Goal: Task Accomplishment & Management: Complete application form

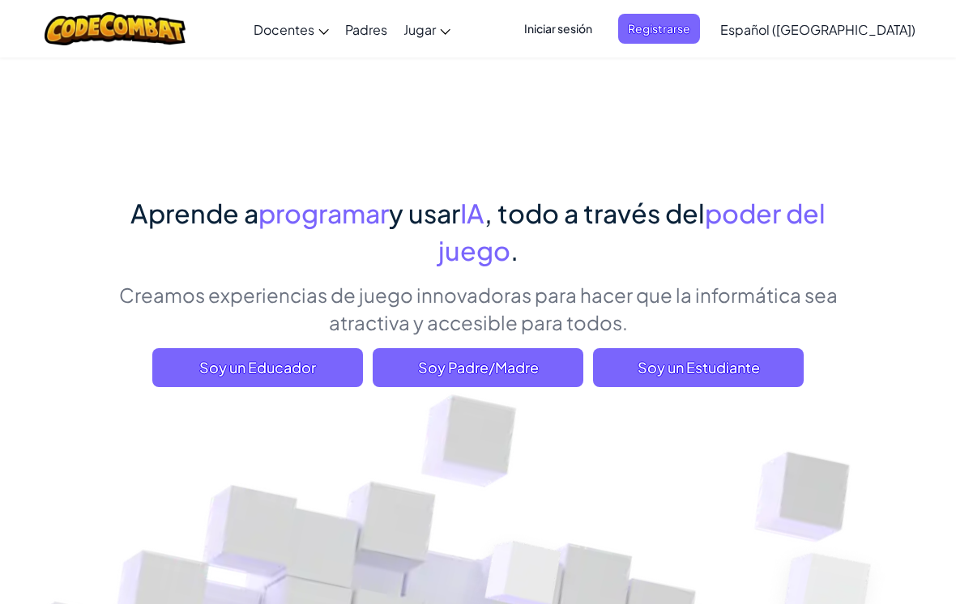
click at [727, 384] on span "Soy un Estudiante" at bounding box center [698, 367] width 211 height 39
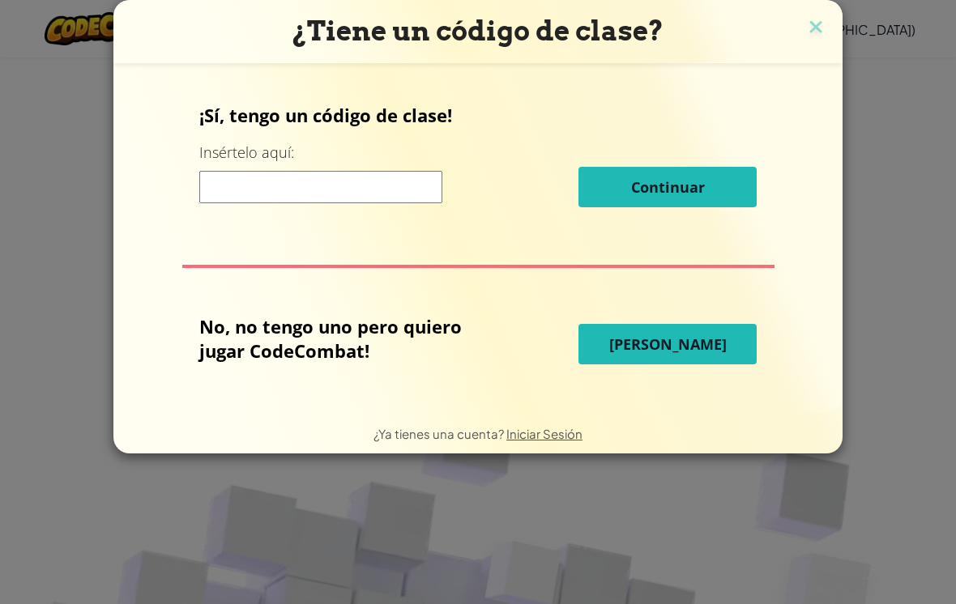
click at [388, 176] on input at bounding box center [320, 187] width 243 height 32
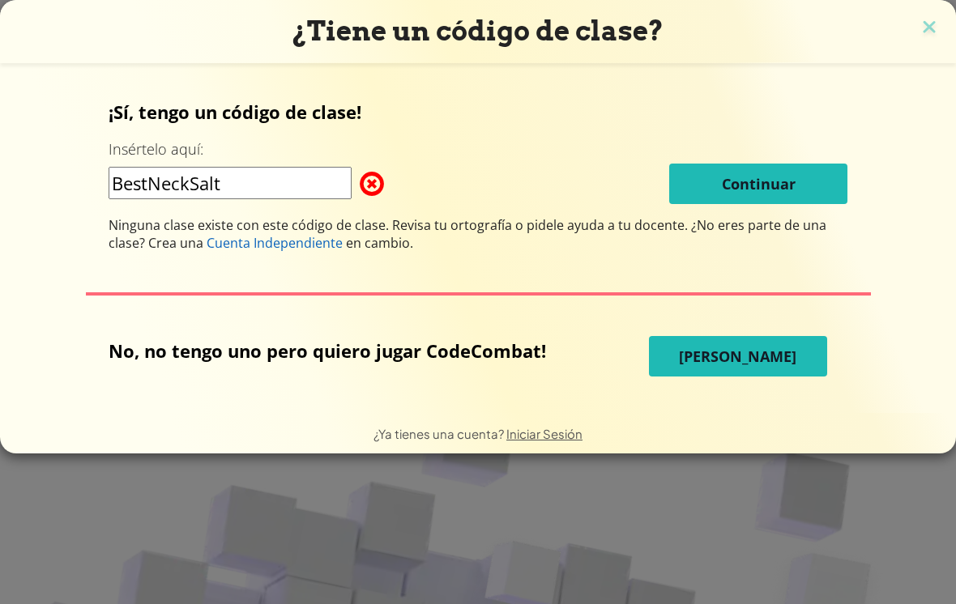
type input "BestNeckSalt"
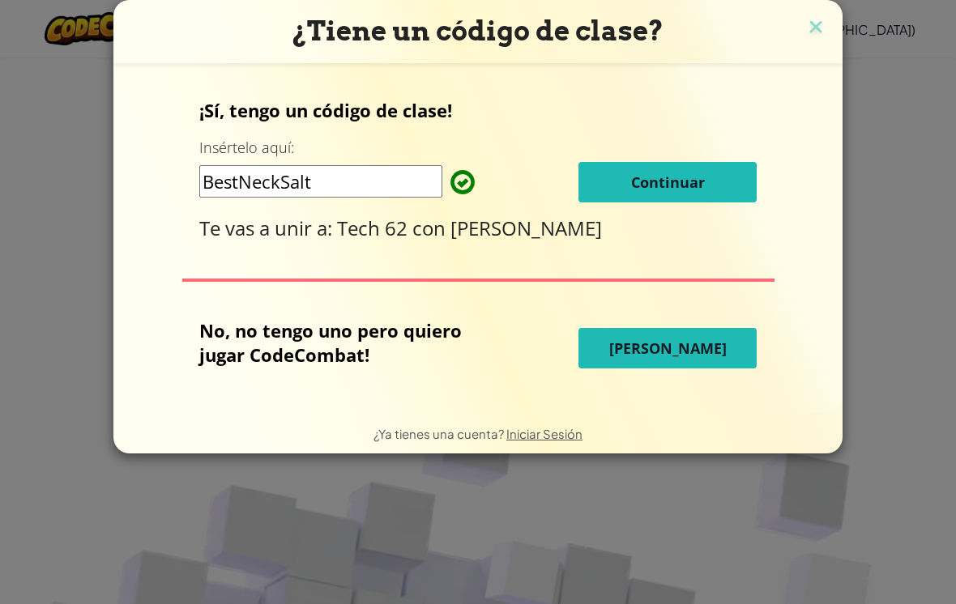
click at [719, 188] on button "Continuar" at bounding box center [667, 182] width 178 height 40
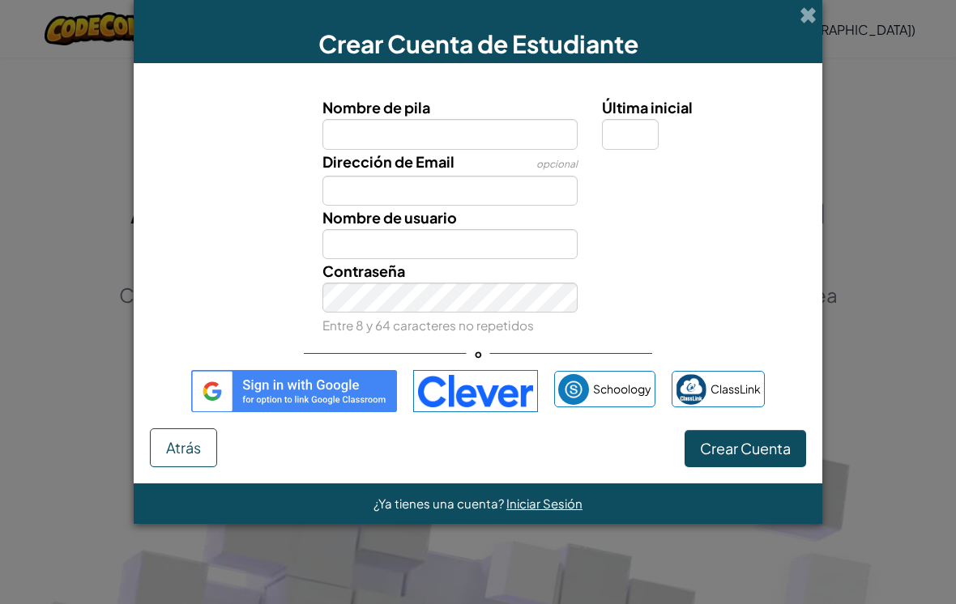
click at [530, 124] on input "Nombre de pila" at bounding box center [450, 134] width 256 height 30
type input "Sofía Oropeza"
click at [632, 130] on input "Última inicial" at bounding box center [630, 134] width 57 height 30
type input "Sofía Oropeza"
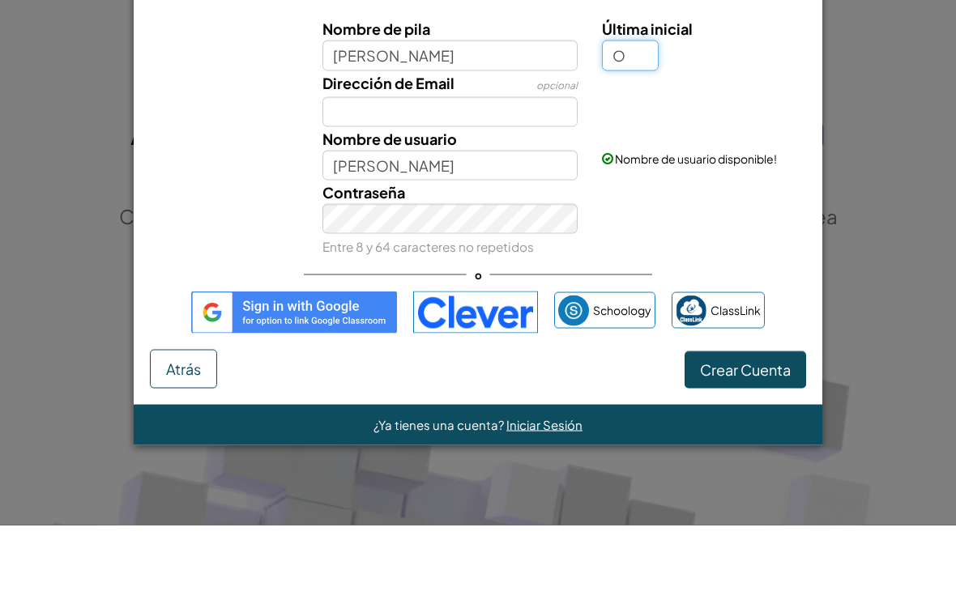
type input "O"
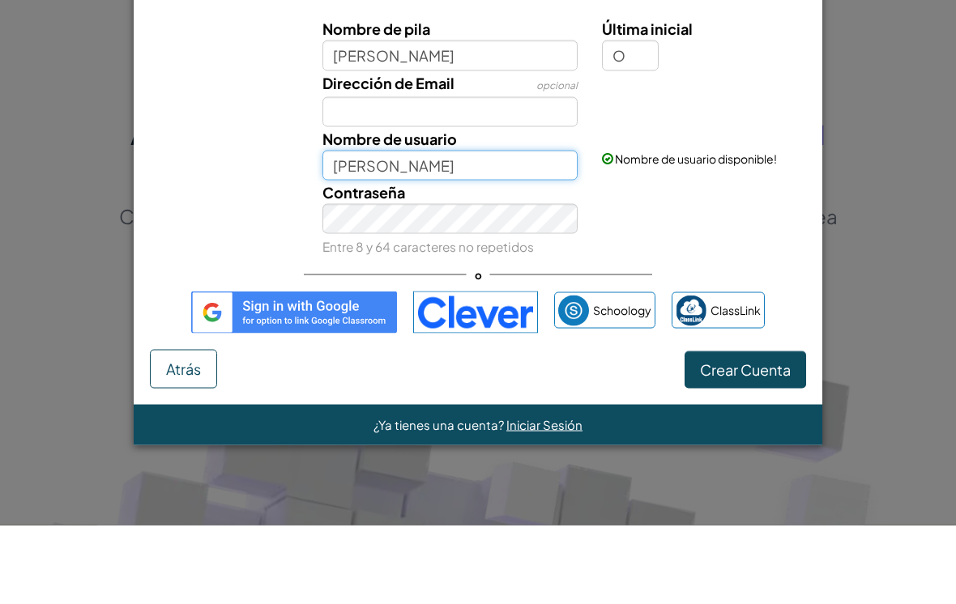
click at [522, 229] on input "Sofía Oropeza" at bounding box center [450, 244] width 256 height 30
type input "Sofía Oropeza O"
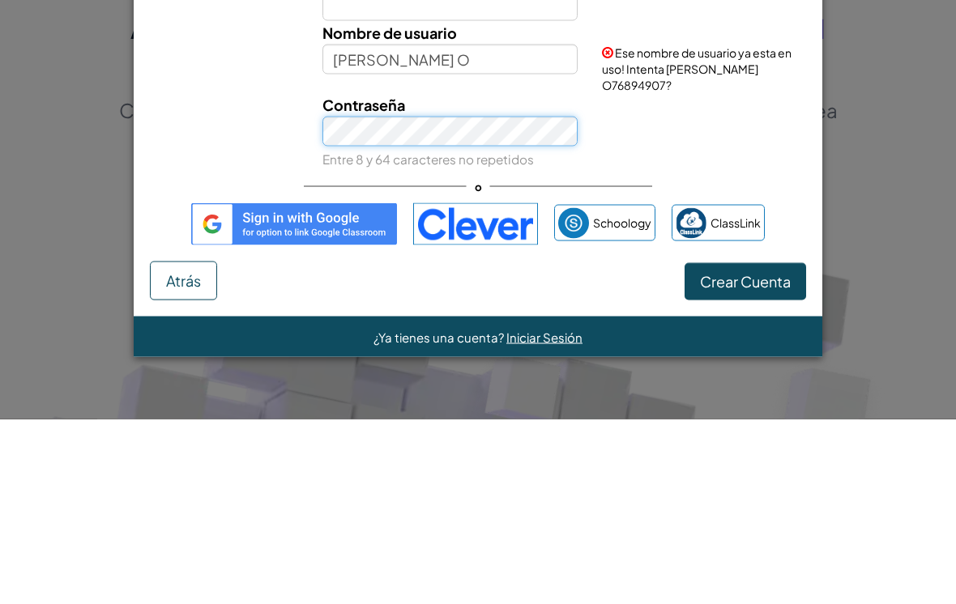
click at [744, 448] on button "Crear Cuenta" at bounding box center [744, 466] width 121 height 37
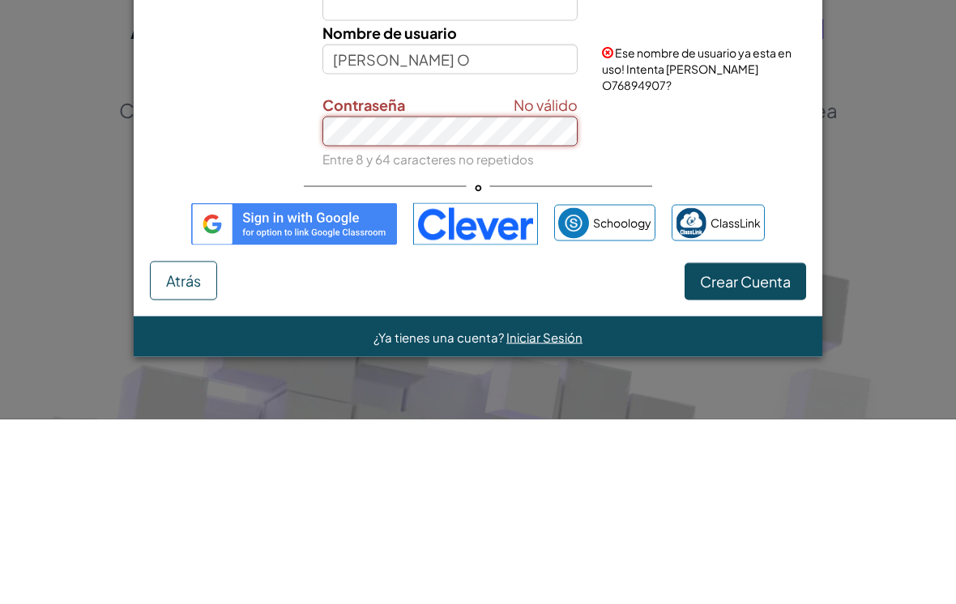
click at [744, 448] on button "Crear Cuenta" at bounding box center [744, 466] width 121 height 37
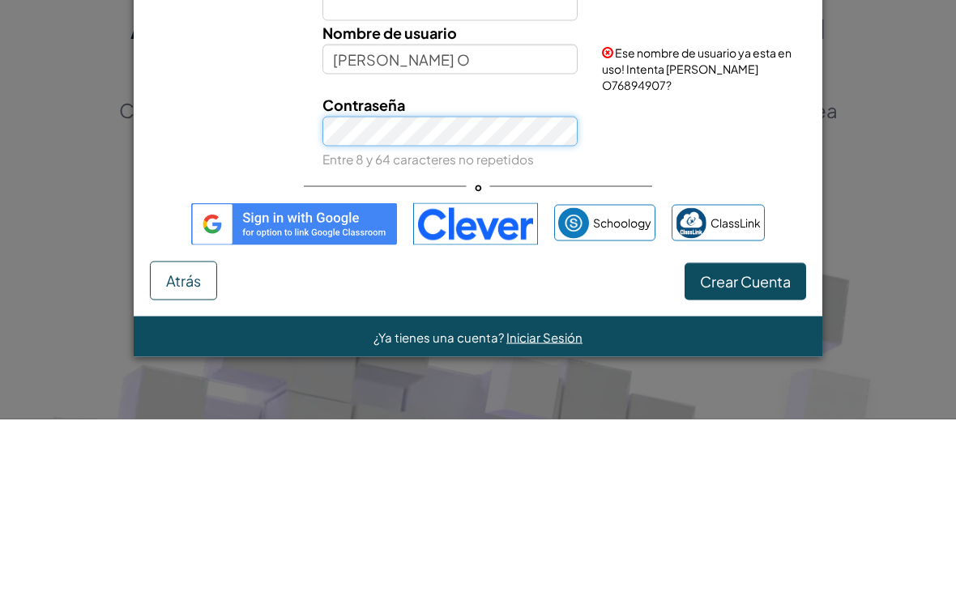
click at [744, 448] on button "Crear Cuenta" at bounding box center [744, 466] width 121 height 37
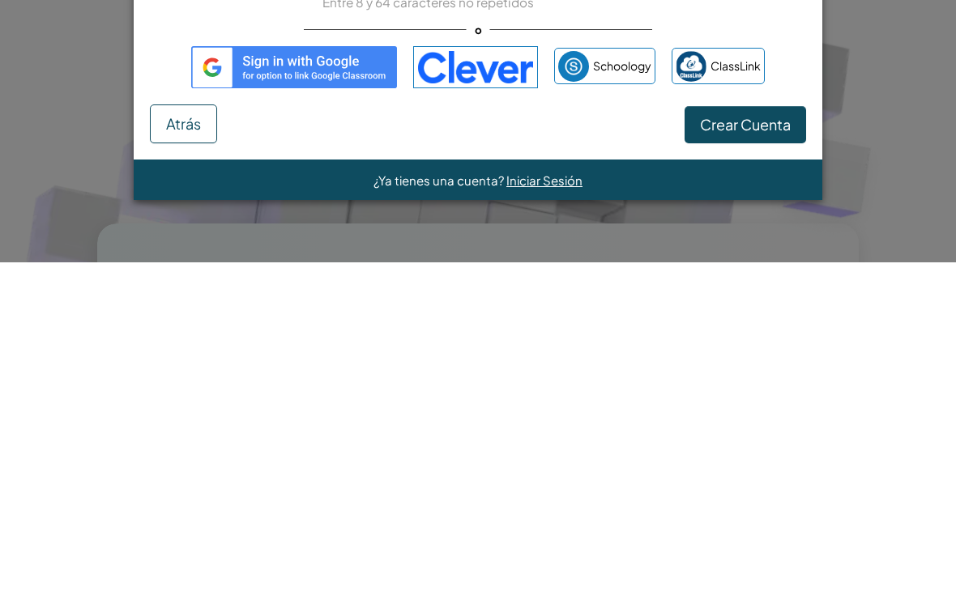
click at [792, 448] on button "Crear Cuenta" at bounding box center [744, 466] width 121 height 37
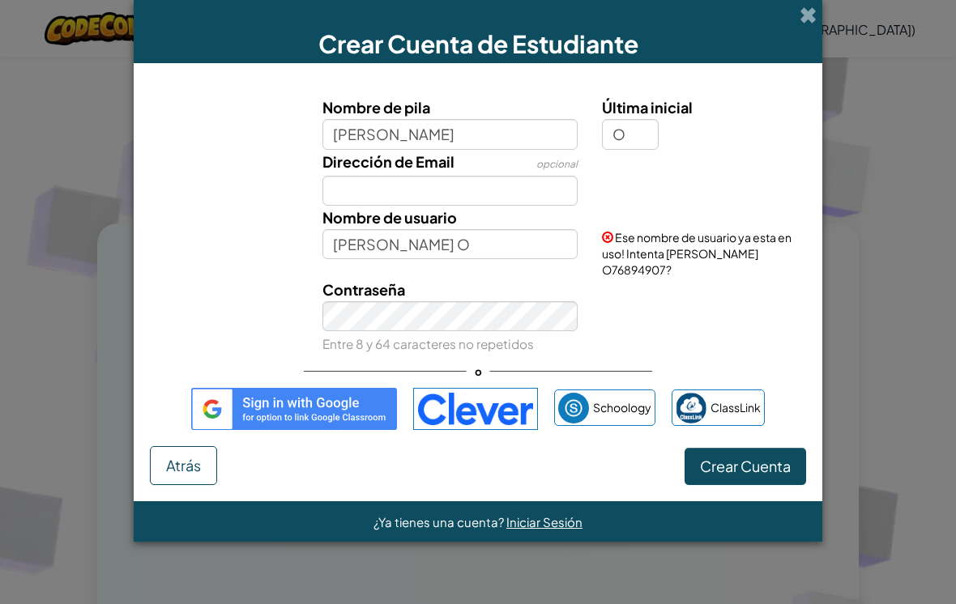
click at [784, 474] on button "Crear Cuenta" at bounding box center [744, 466] width 121 height 37
click at [753, 464] on button "Crear Cuenta" at bounding box center [744, 466] width 121 height 37
click at [764, 461] on button "Crear Cuenta" at bounding box center [744, 466] width 121 height 37
click at [768, 471] on button "Crear Cuenta" at bounding box center [744, 466] width 121 height 37
click at [772, 470] on button "Crear Cuenta" at bounding box center [744, 466] width 121 height 37
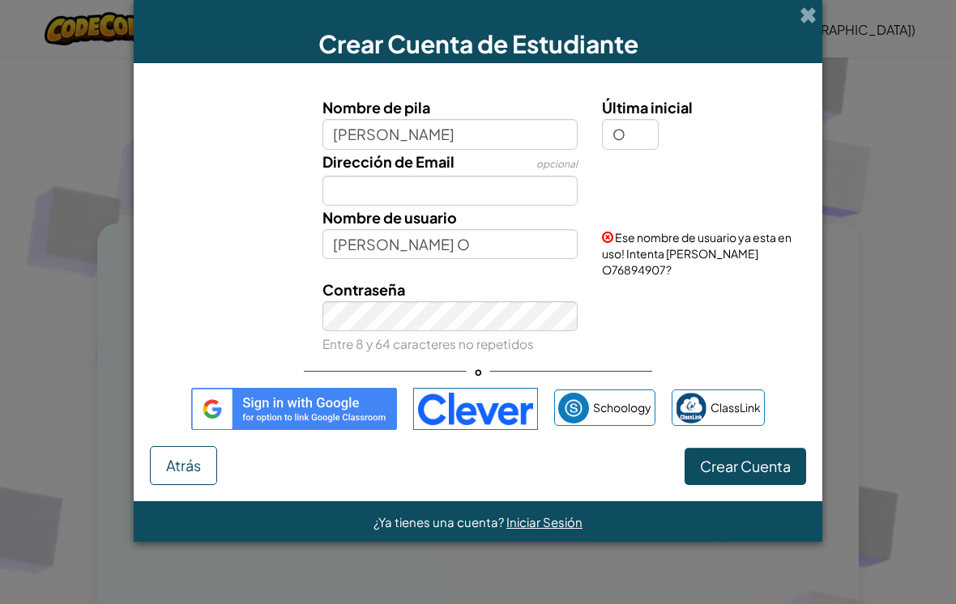
click at [777, 475] on button "Crear Cuenta" at bounding box center [744, 466] width 121 height 37
click at [763, 470] on button "Crear Cuenta" at bounding box center [744, 466] width 121 height 37
click at [758, 470] on button "Crear Cuenta" at bounding box center [744, 466] width 121 height 37
click at [763, 466] on button "Crear Cuenta" at bounding box center [744, 466] width 121 height 37
click at [769, 469] on button "Crear Cuenta" at bounding box center [744, 466] width 121 height 37
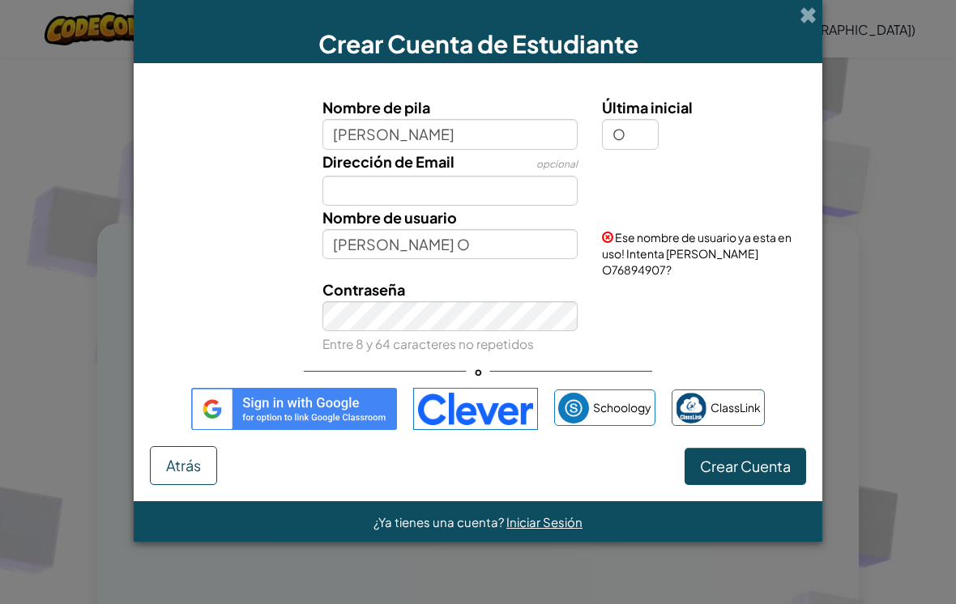
click at [767, 473] on button "Crear Cuenta" at bounding box center [744, 466] width 121 height 37
click at [765, 478] on button "Crear Cuenta" at bounding box center [744, 466] width 121 height 37
click at [773, 462] on button "Crear Cuenta" at bounding box center [744, 466] width 121 height 37
click at [727, 472] on button "Crear Cuenta" at bounding box center [744, 466] width 121 height 37
click at [690, 476] on button "Crear Cuenta" at bounding box center [744, 466] width 121 height 37
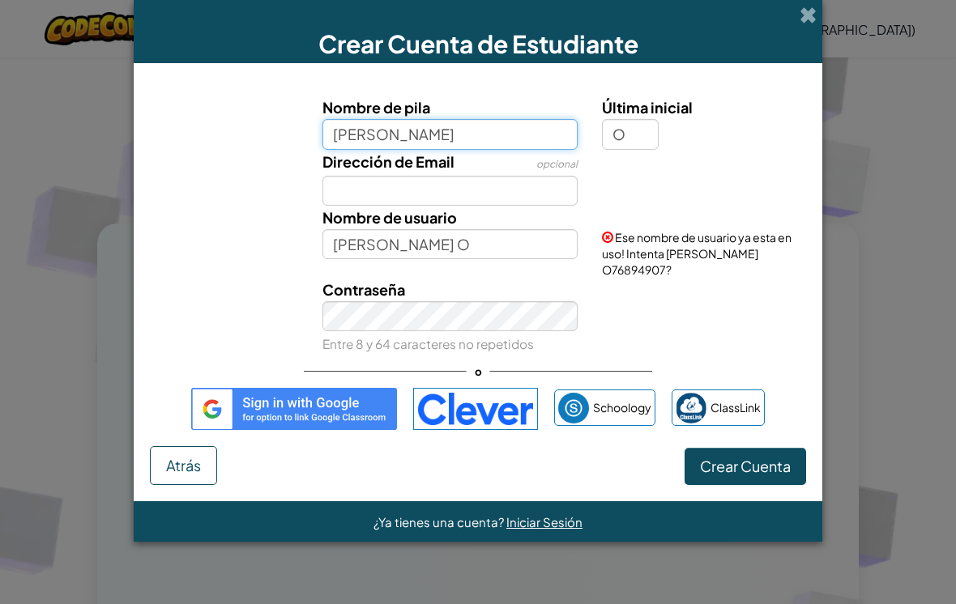
click at [470, 134] on input "Sofía Oropeza" at bounding box center [450, 134] width 256 height 30
type input "Renata Oropeza"
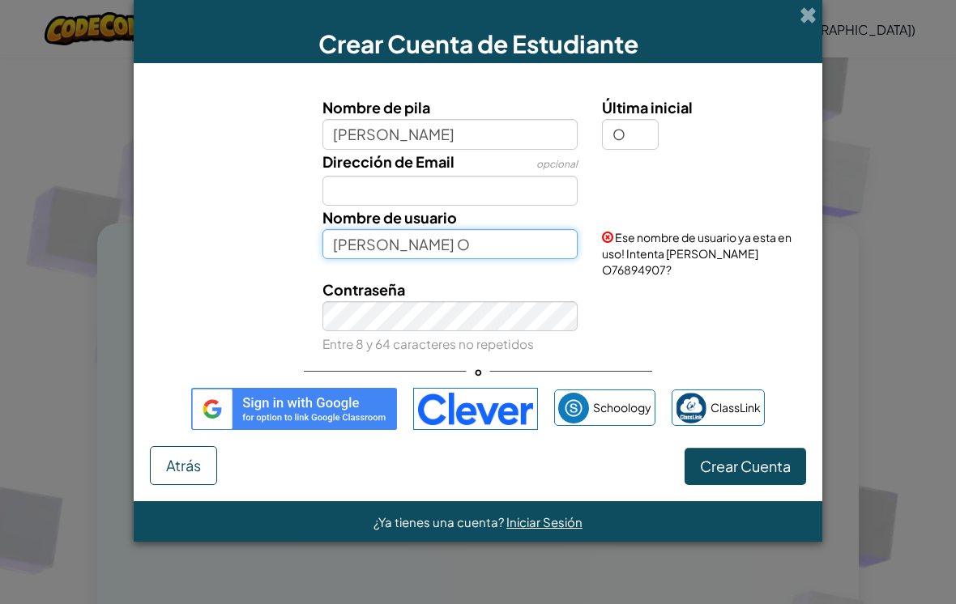
click at [418, 248] on input "Sofía Oropeza O" at bounding box center [450, 244] width 256 height 30
type input "[PERSON_NAME]"
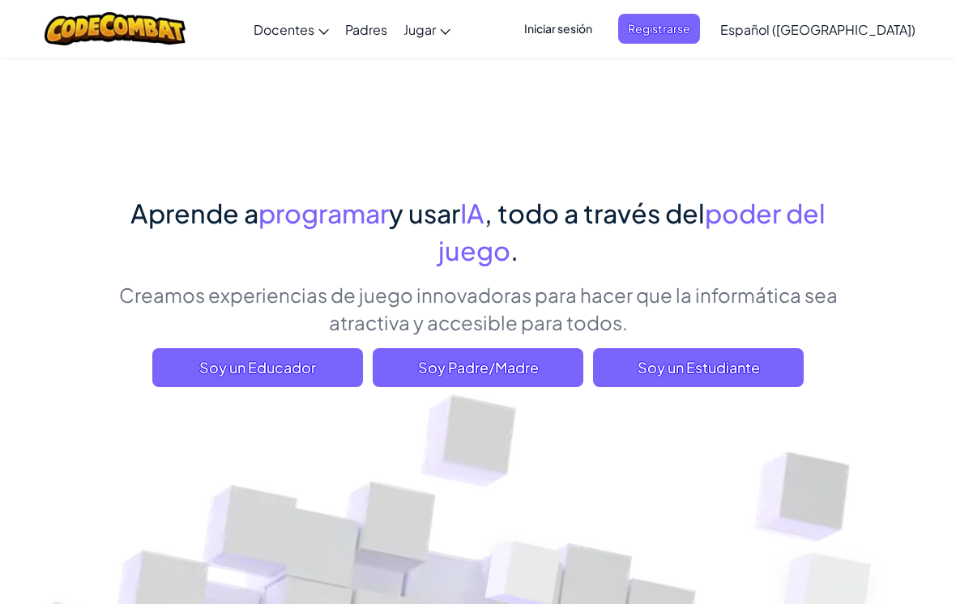
click at [764, 365] on span "Soy un Estudiante" at bounding box center [698, 367] width 211 height 39
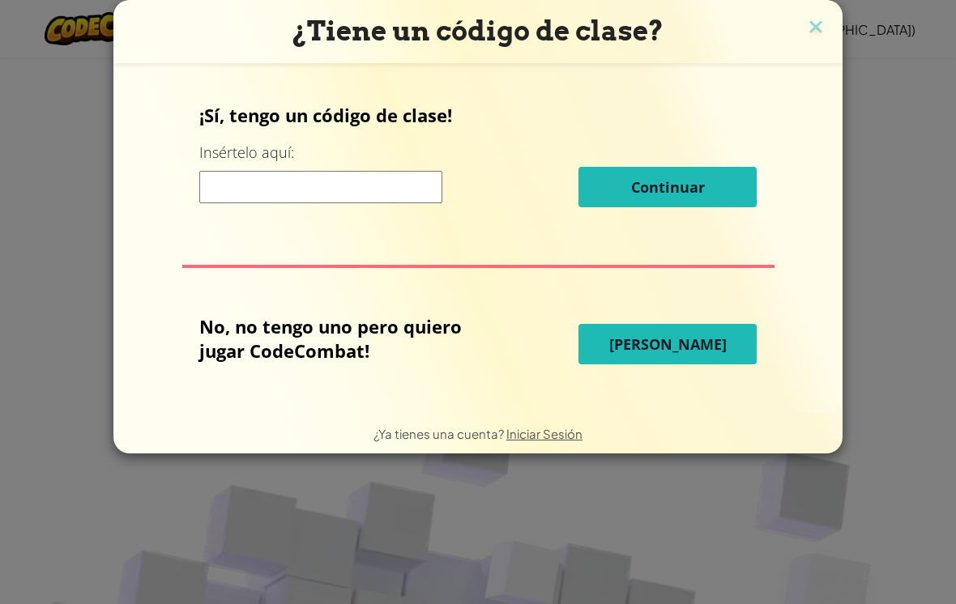
click at [262, 183] on input at bounding box center [320, 187] width 243 height 32
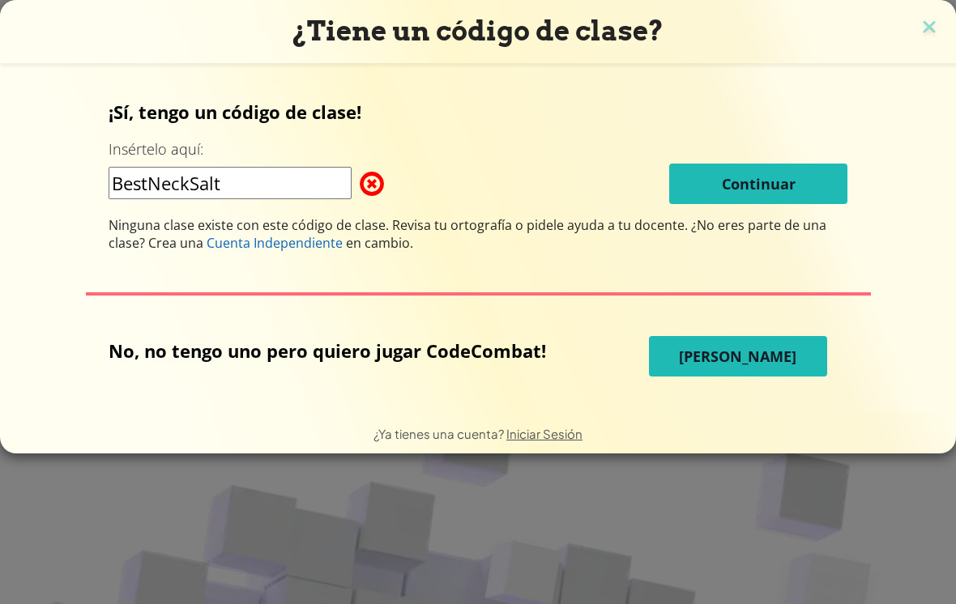
type input "BestNeckSalt"
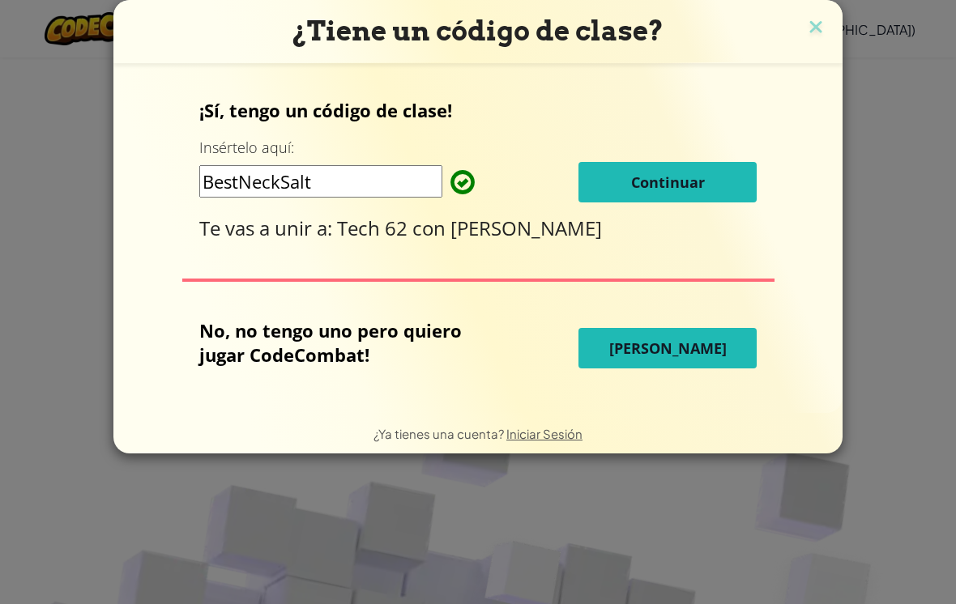
click at [701, 166] on button "Continuar" at bounding box center [667, 182] width 178 height 40
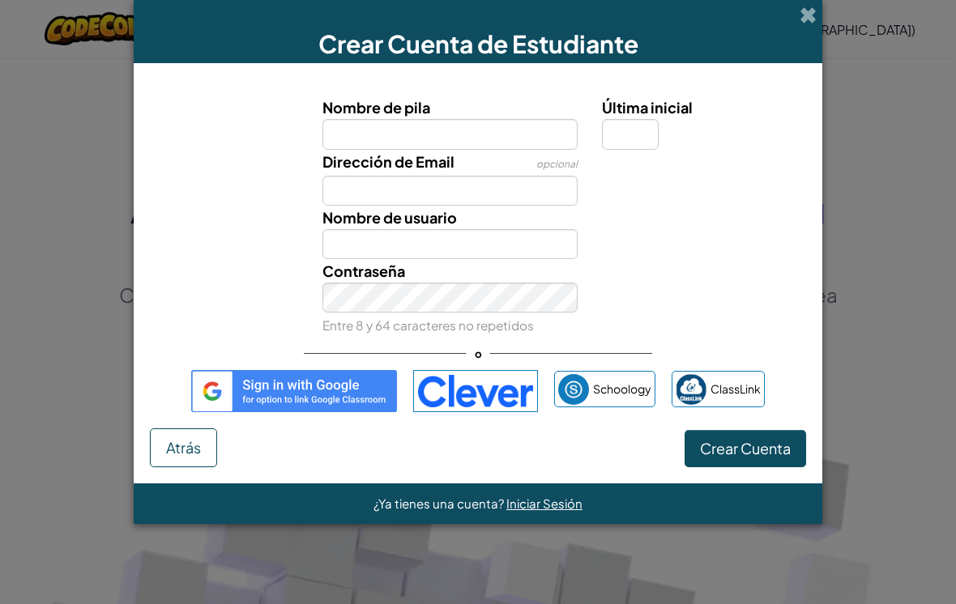
click at [517, 147] on input "Nombre de pila" at bounding box center [450, 134] width 256 height 30
type input "S"
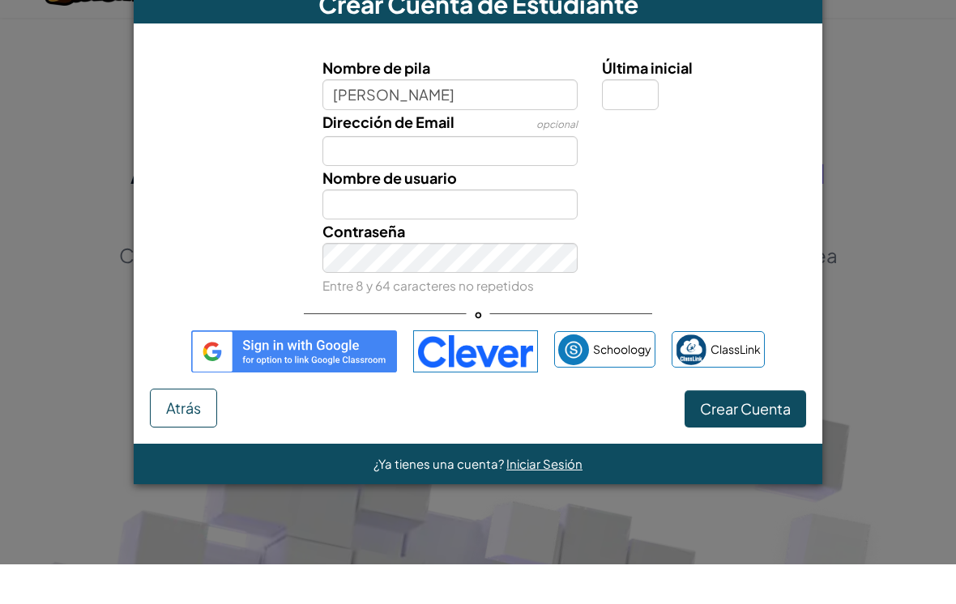
type input "Renata Oropeza"
click at [487, 229] on input "Nombre de usuario" at bounding box center [450, 244] width 256 height 30
type input "Renata Oropeza"
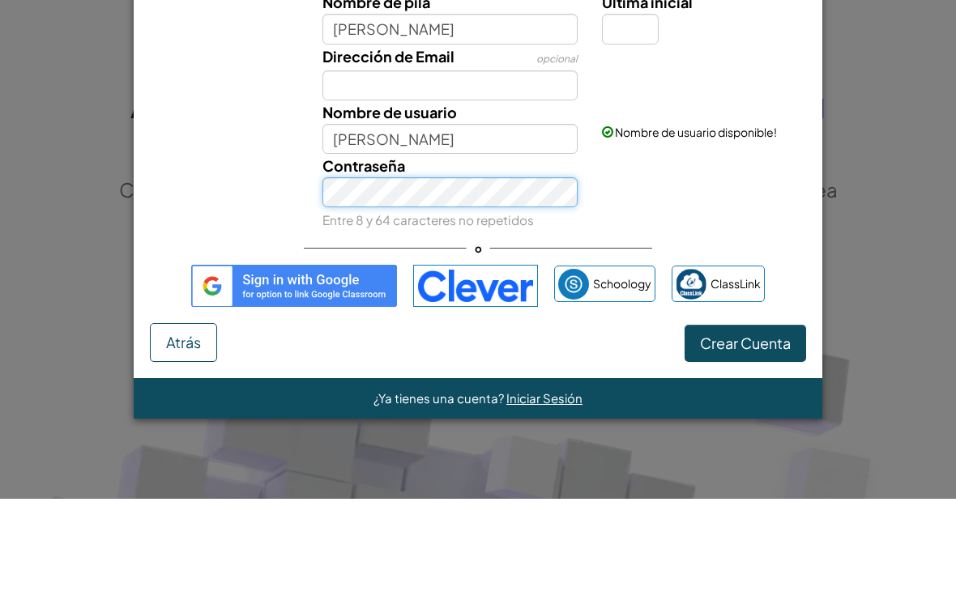
click at [744, 430] on button "Crear Cuenta" at bounding box center [744, 448] width 121 height 37
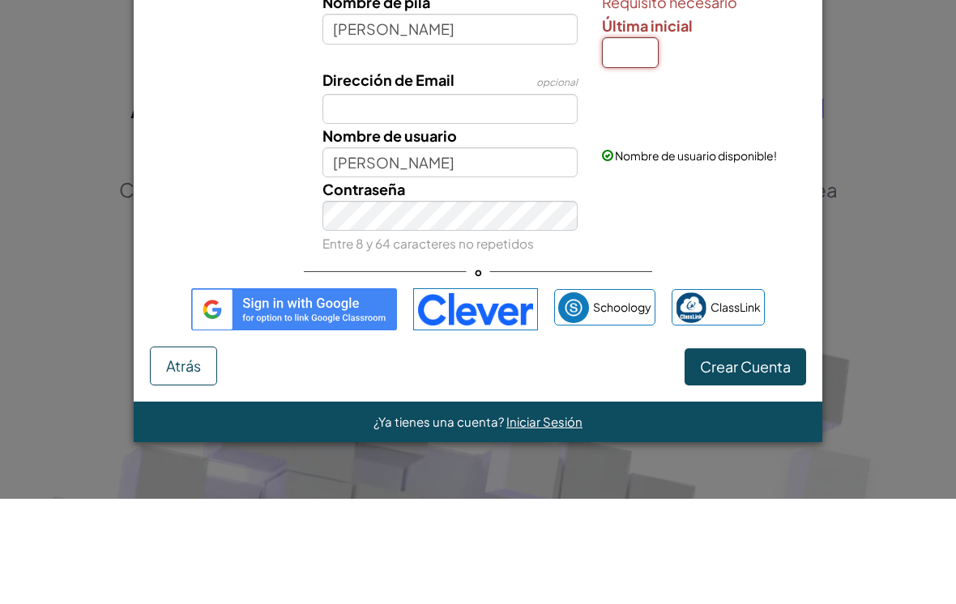
click at [620, 143] on input "Última inicial" at bounding box center [630, 158] width 57 height 30
type input "O"
click at [744, 453] on button "Crear Cuenta" at bounding box center [744, 471] width 121 height 37
type input "[PERSON_NAME]"
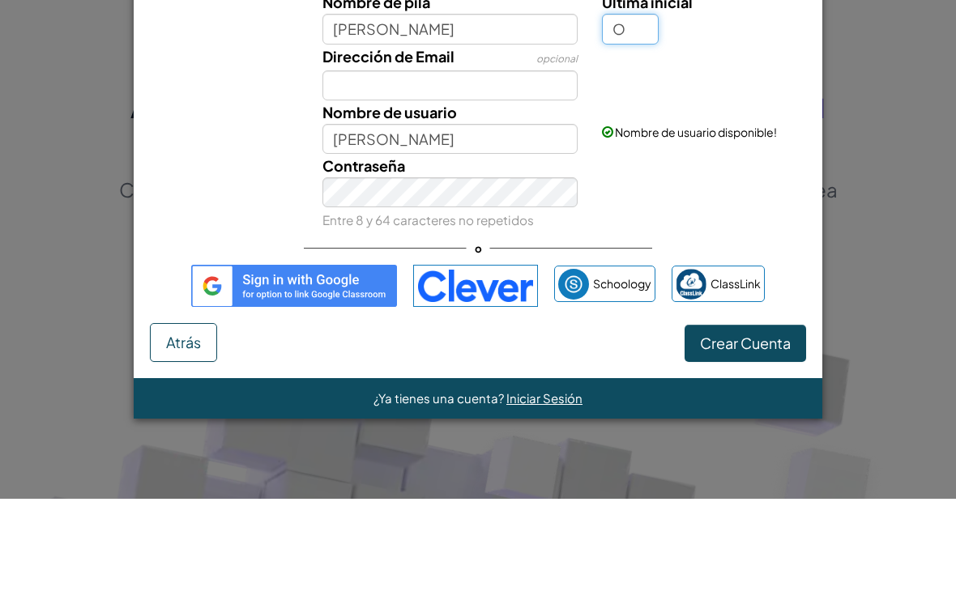
click at [744, 430] on button "Crear Cuenta" at bounding box center [744, 448] width 121 height 37
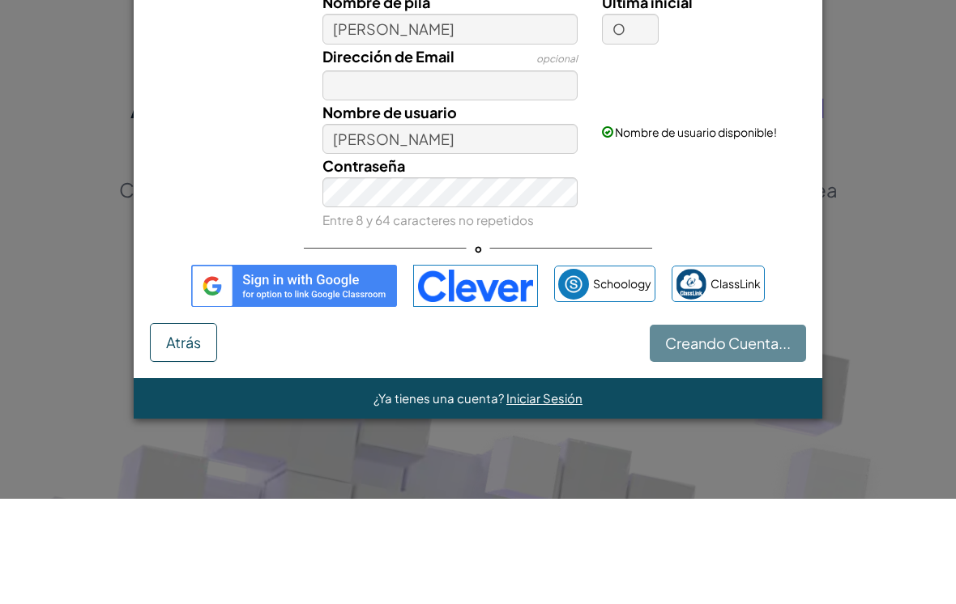
scroll to position [105, 0]
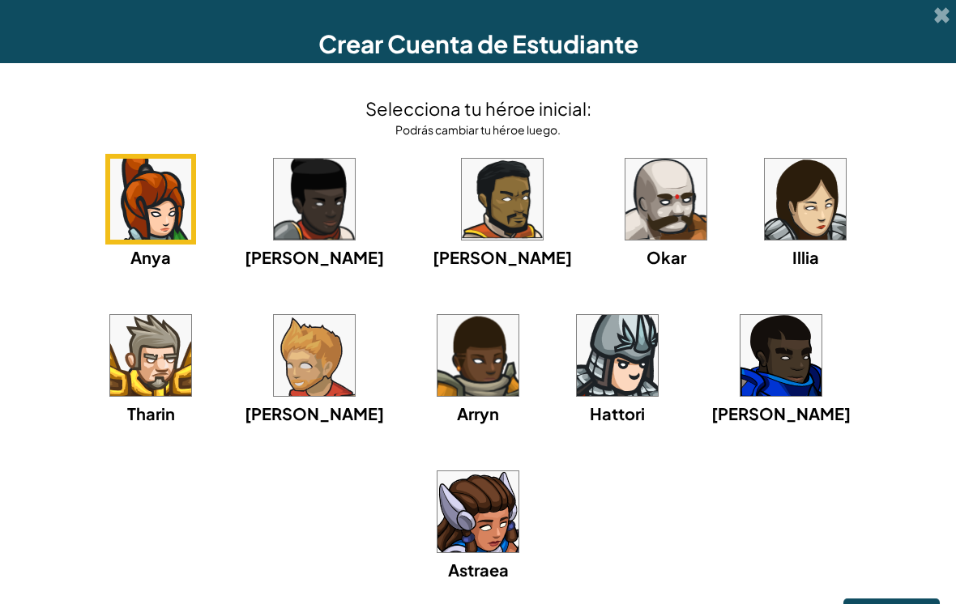
click at [518, 471] on img at bounding box center [477, 511] width 81 height 81
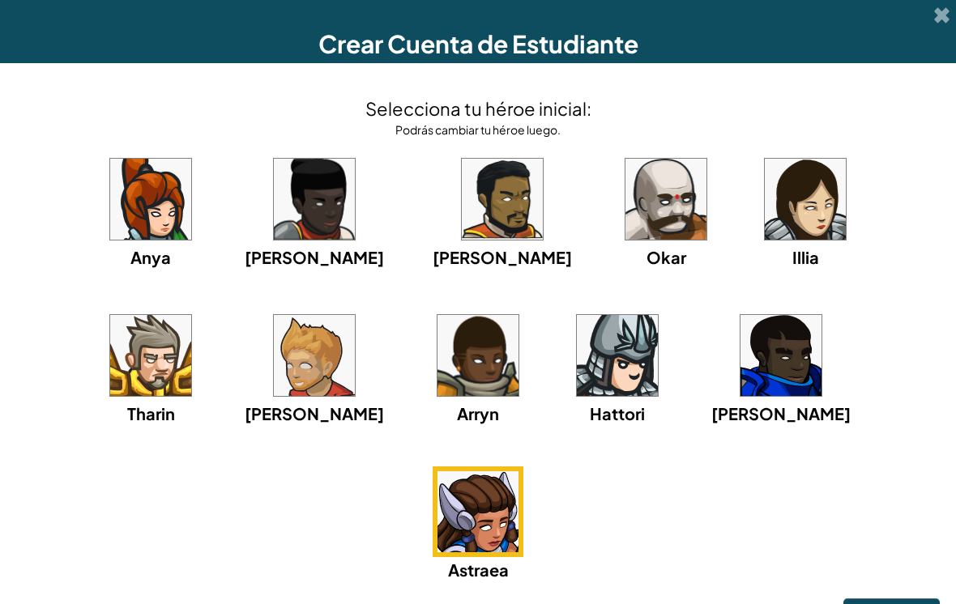
click at [764, 224] on img at bounding box center [804, 199] width 81 height 81
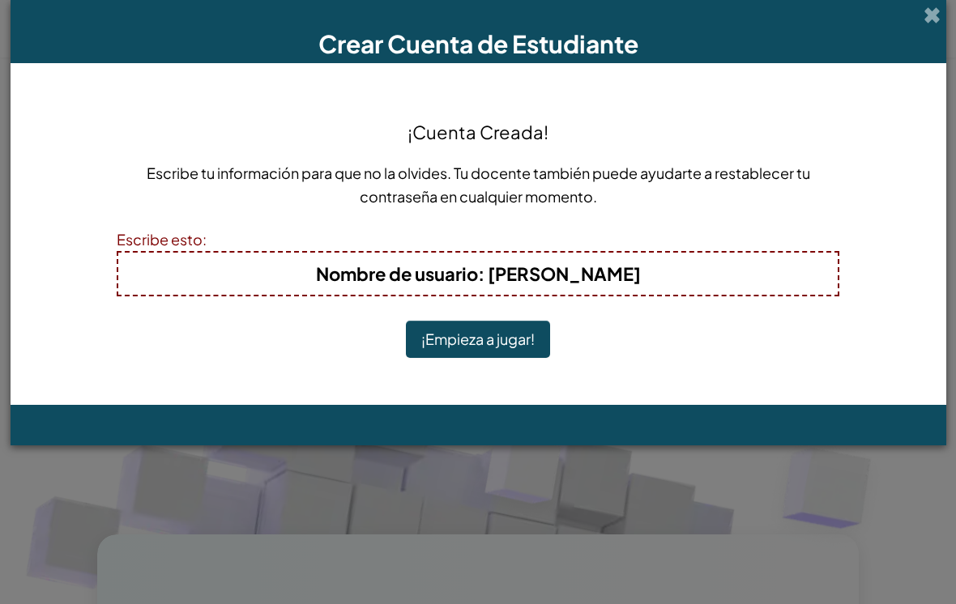
click at [519, 343] on button "¡Empieza a jugar!" at bounding box center [478, 339] width 144 height 37
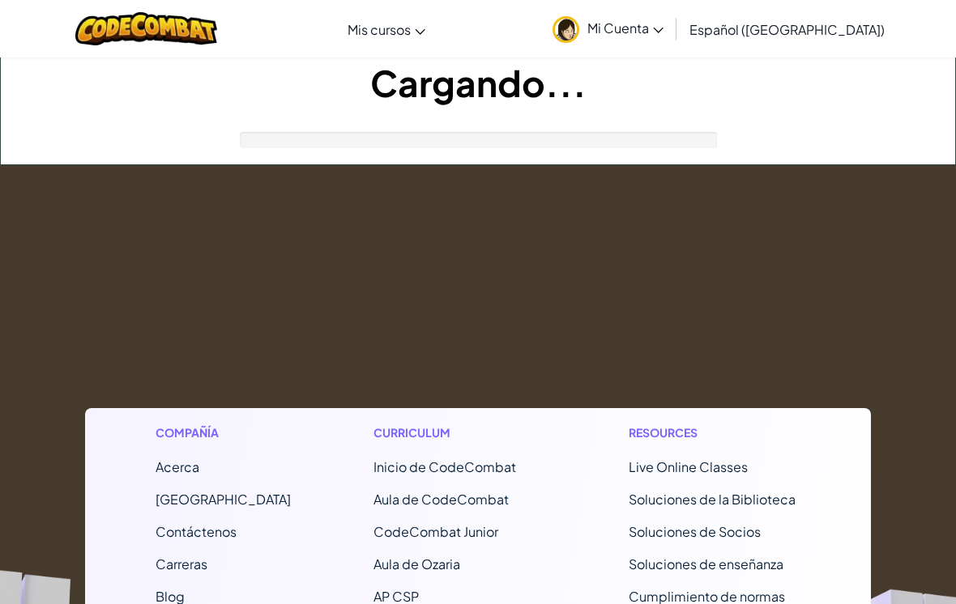
scroll to position [105, 0]
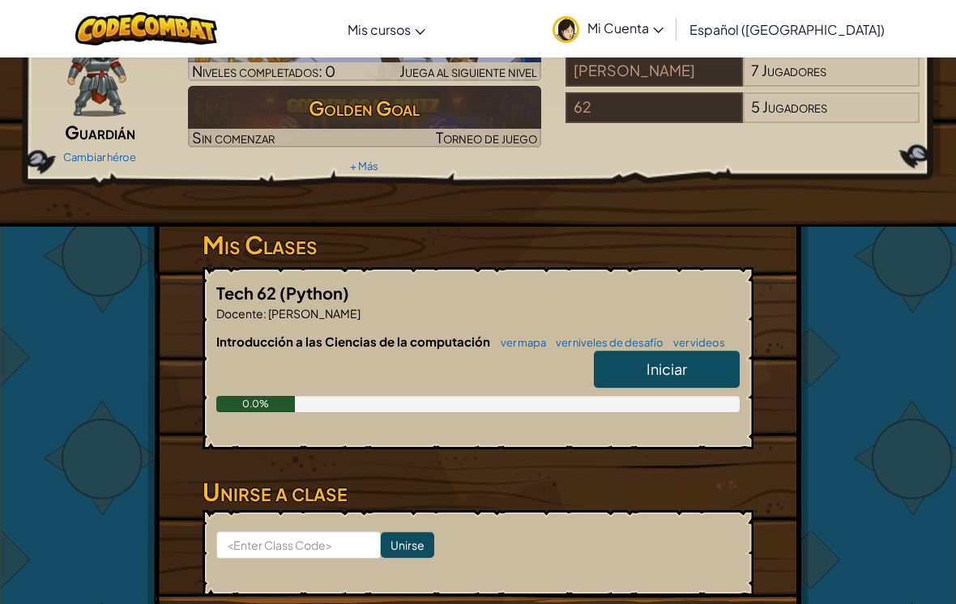
click at [646, 368] on span "Iniciar" at bounding box center [666, 369] width 40 height 19
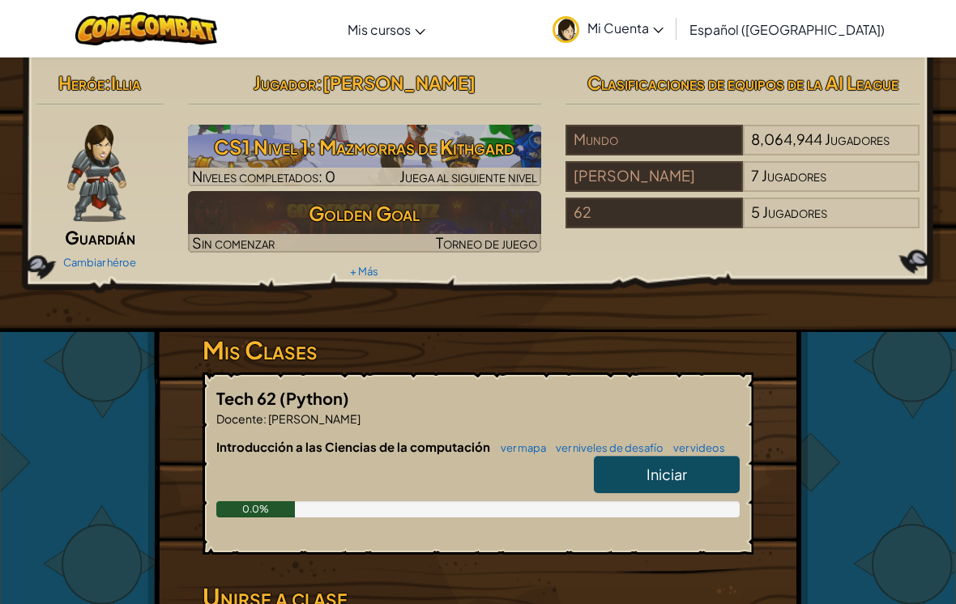
select select "es-419"
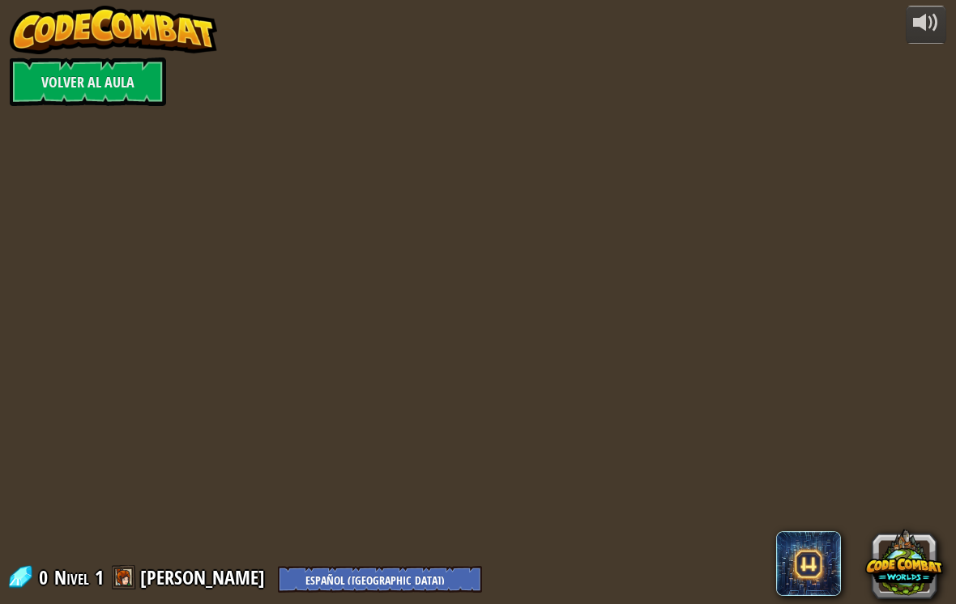
select select "es-419"
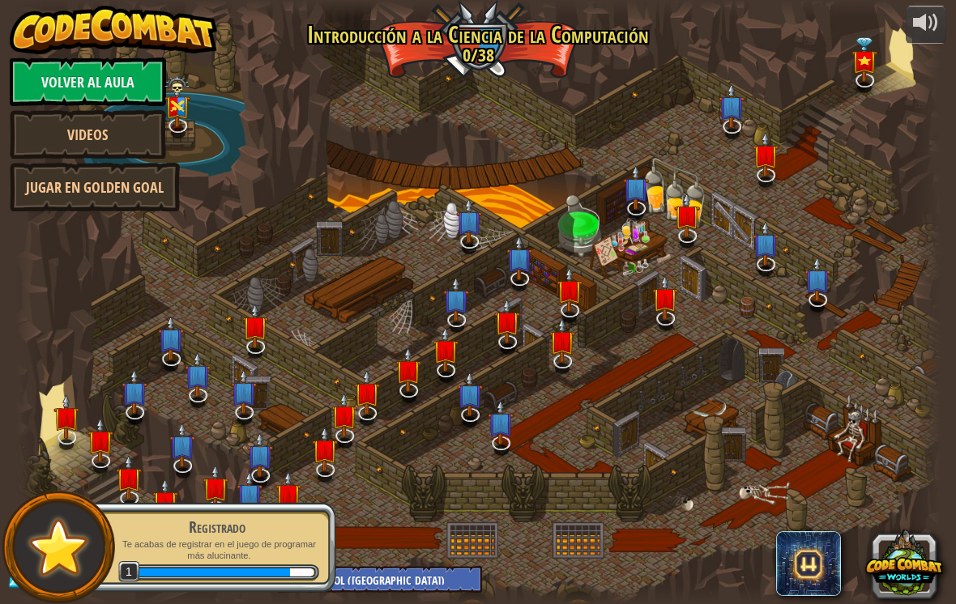
select select "es-419"
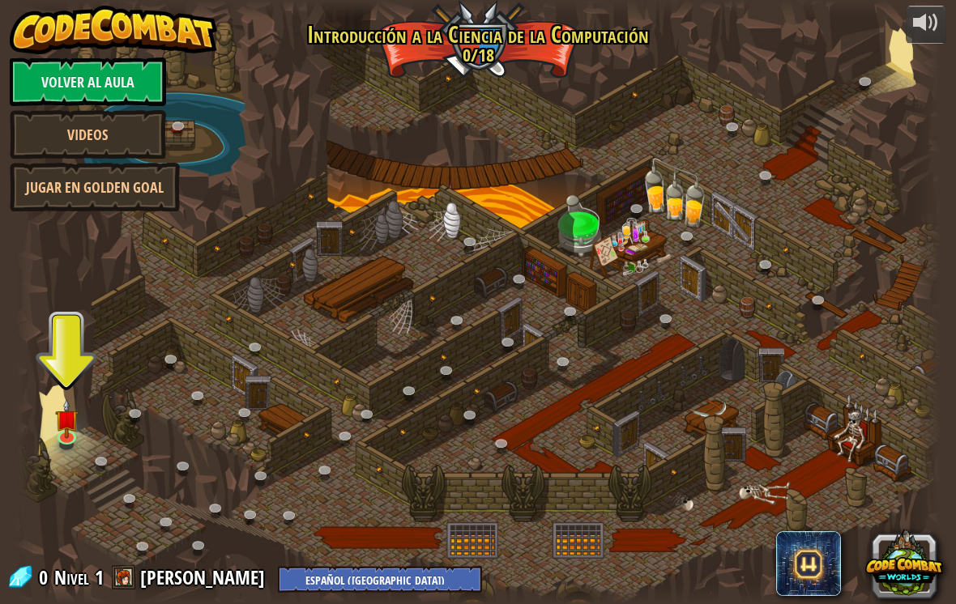
click at [144, 129] on link "Videos" at bounding box center [88, 134] width 156 height 49
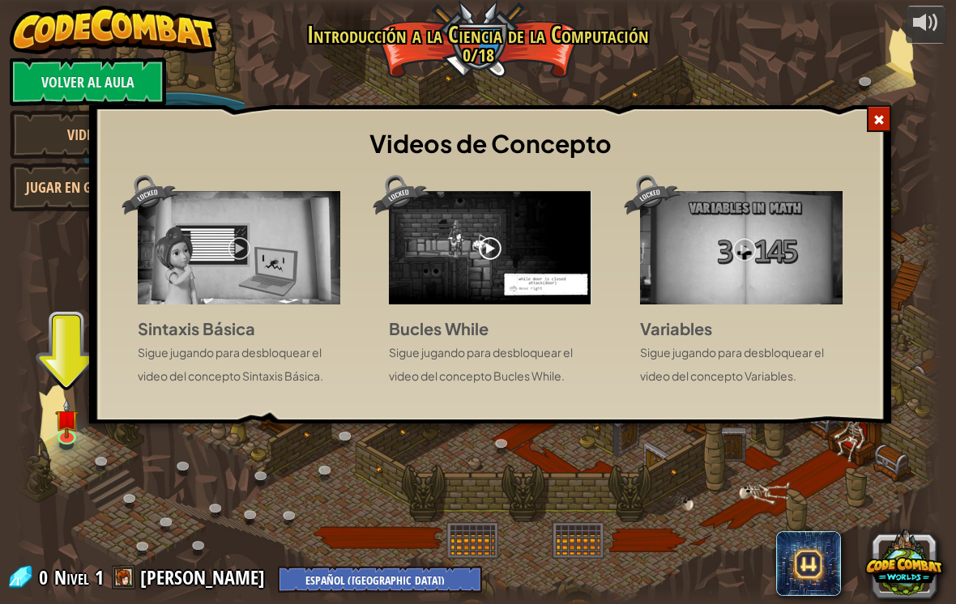
click at [879, 114] on span at bounding box center [878, 119] width 11 height 11
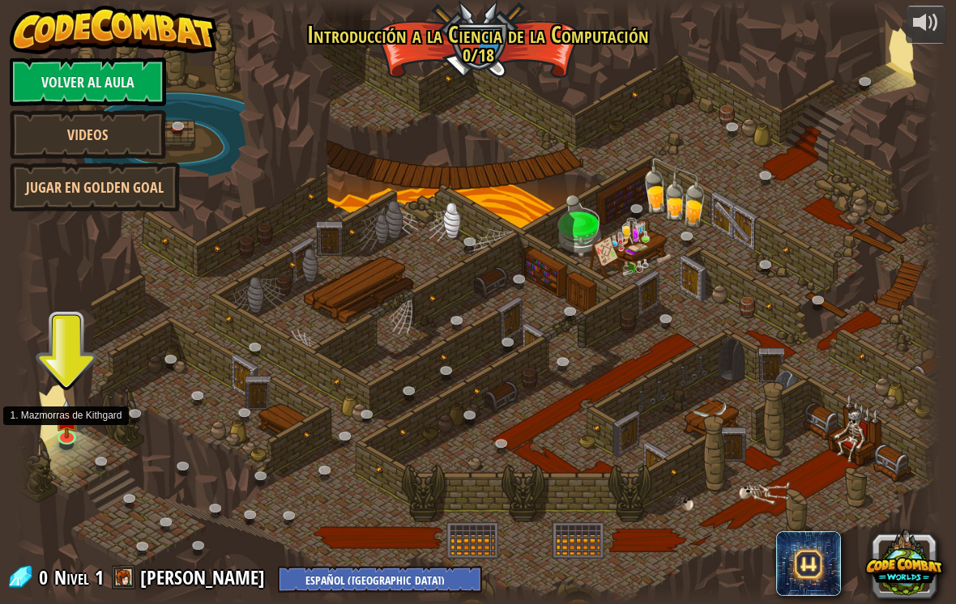
click at [57, 423] on img at bounding box center [66, 419] width 23 height 40
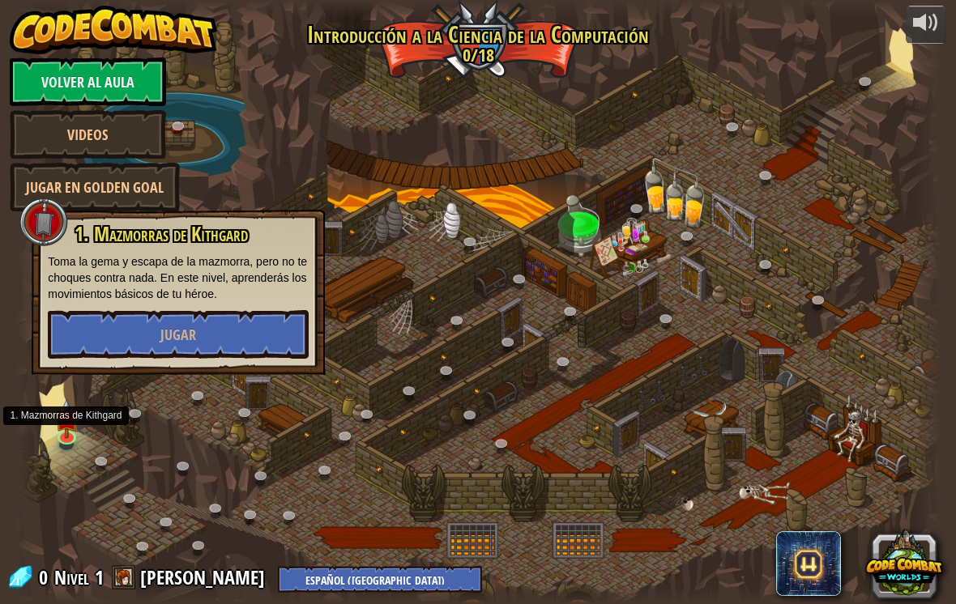
click at [114, 346] on button "Jugar" at bounding box center [178, 334] width 261 height 49
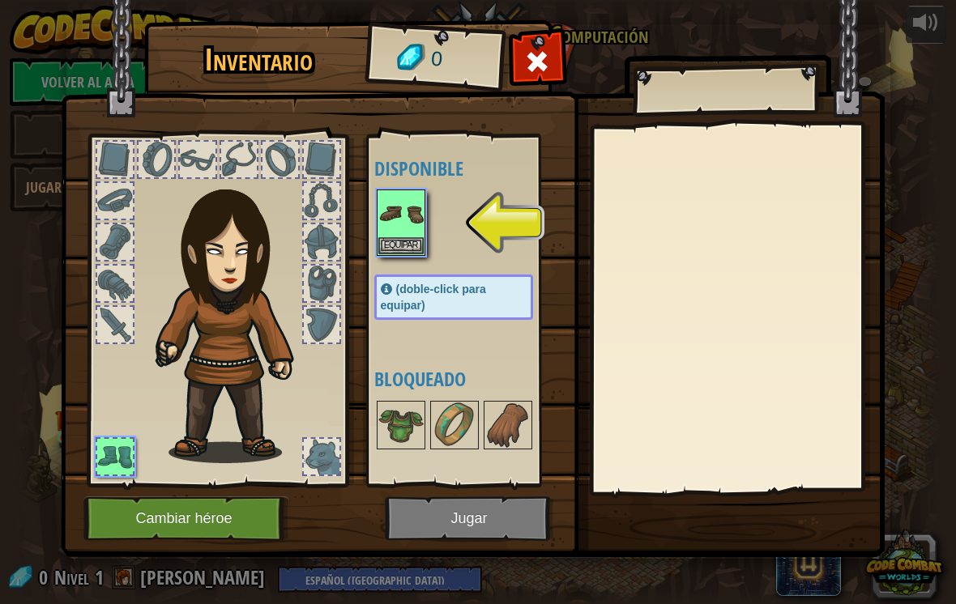
click at [402, 228] on img at bounding box center [400, 213] width 45 height 45
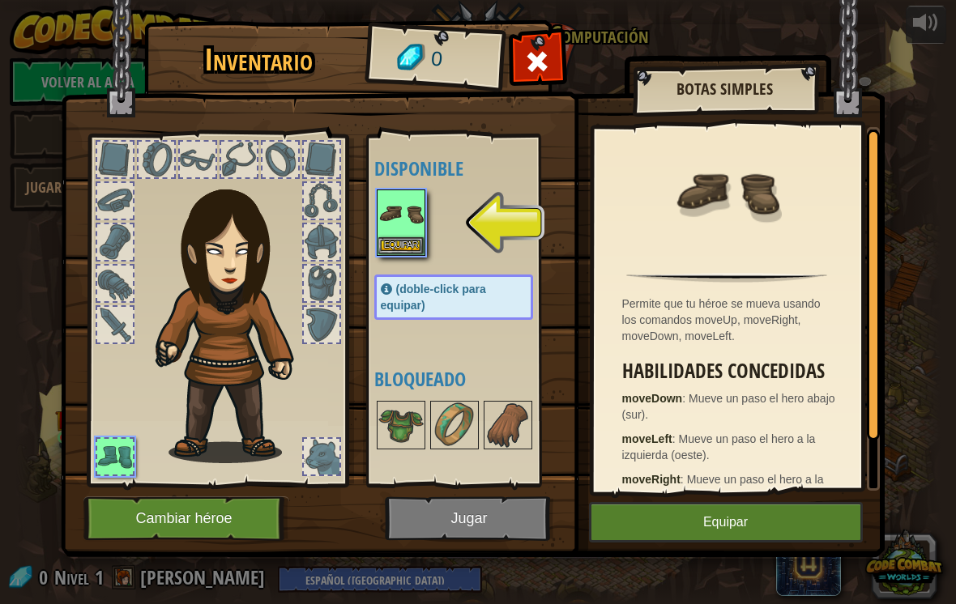
click at [794, 508] on button "Equipar" at bounding box center [726, 522] width 274 height 40
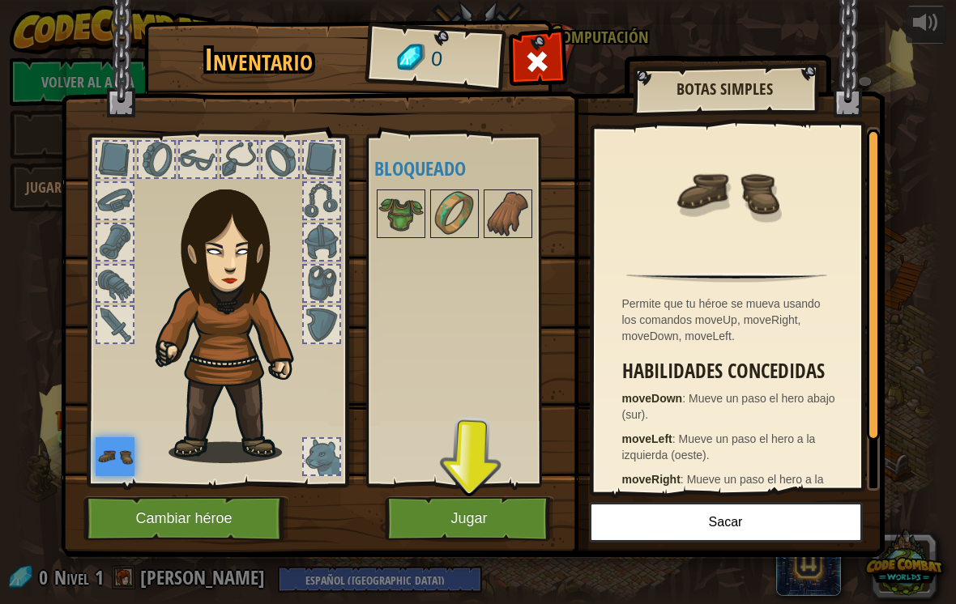
click at [508, 524] on button "Jugar" at bounding box center [469, 518] width 169 height 45
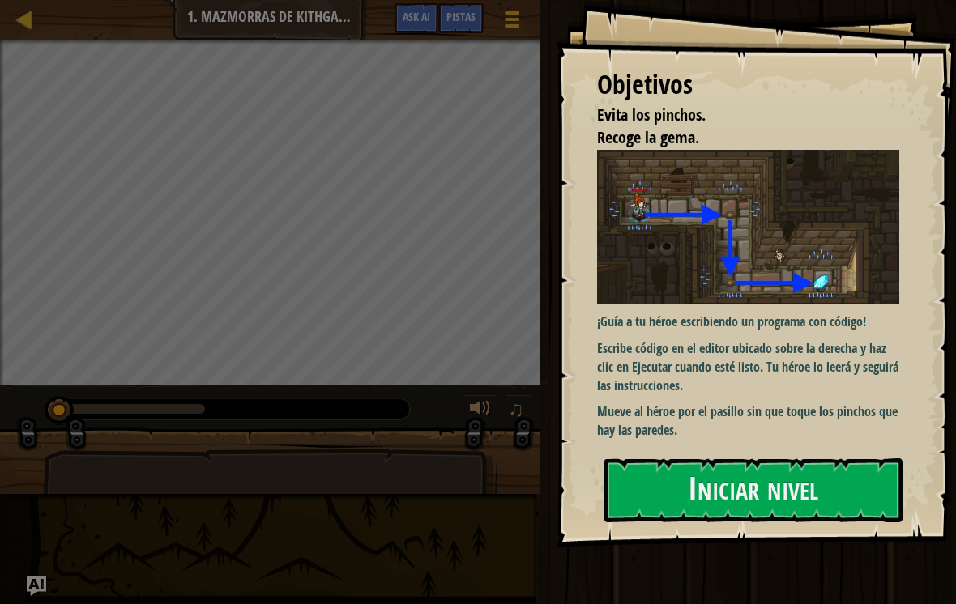
click at [850, 487] on button "Iniciar nivel" at bounding box center [753, 490] width 298 height 64
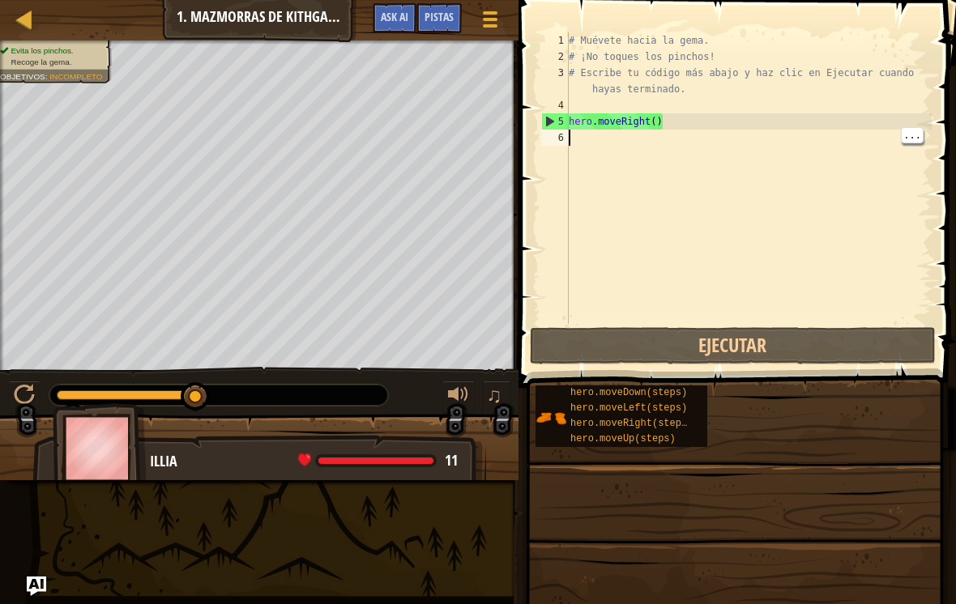
click at [570, 137] on div "# Muévete hacia la gema. # ¡No toques los pinchos! # Escribe tu código más abaj…" at bounding box center [748, 194] width 366 height 324
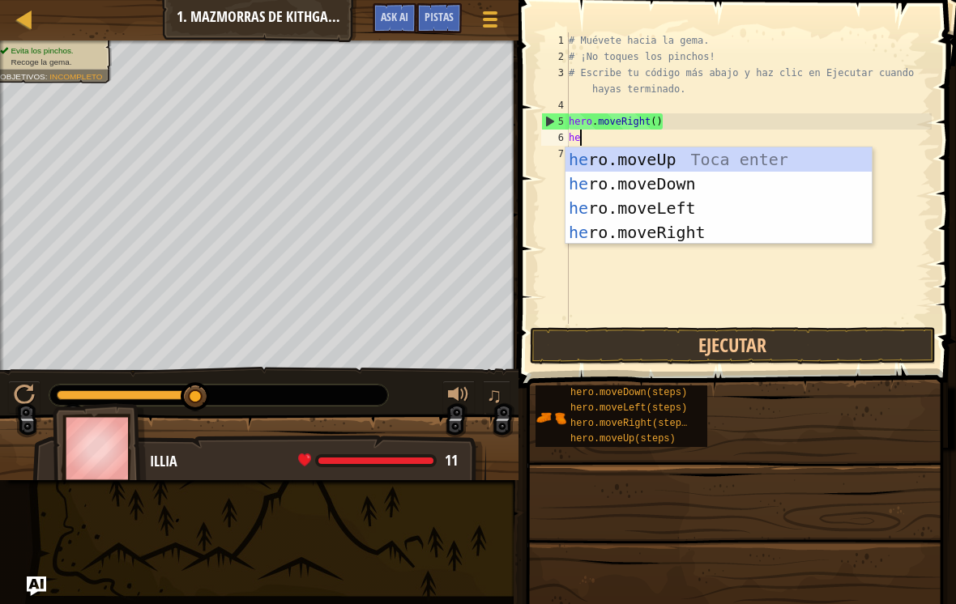
scroll to position [17, 28]
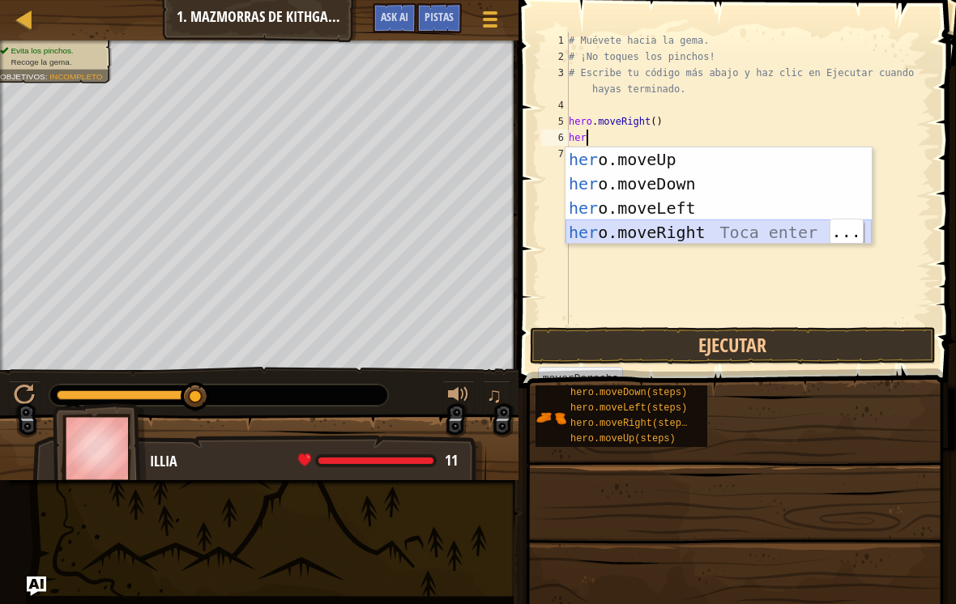
click at [772, 223] on div "her o.moveUp Toca enter her o.moveDown Toca enter her o.moveLeft [PERSON_NAME] …" at bounding box center [718, 220] width 306 height 146
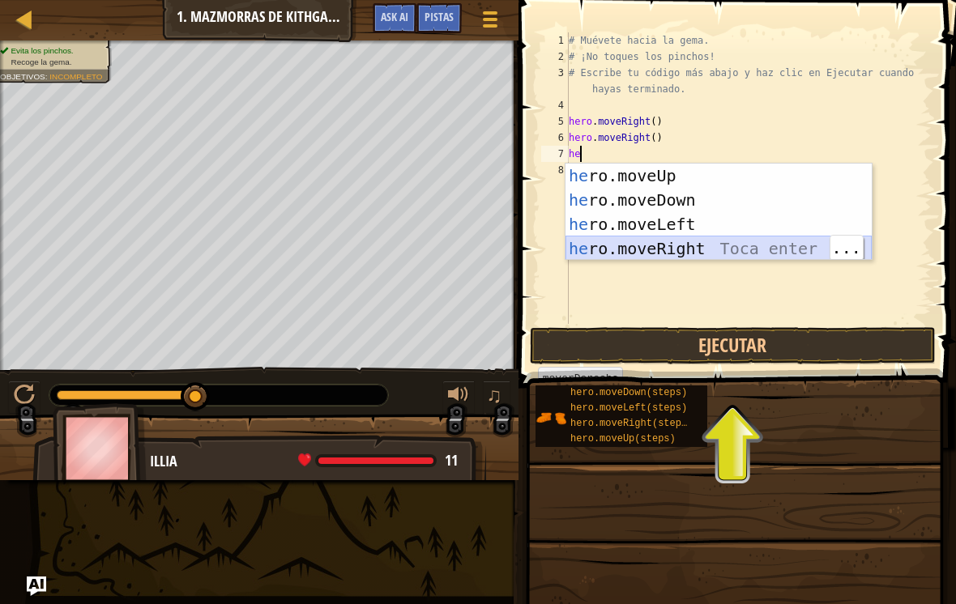
click at [705, 253] on div "he ro.moveUp Toca enter he ro.moveDown Toca enter he ro.moveLeft Toca enter he …" at bounding box center [718, 237] width 306 height 146
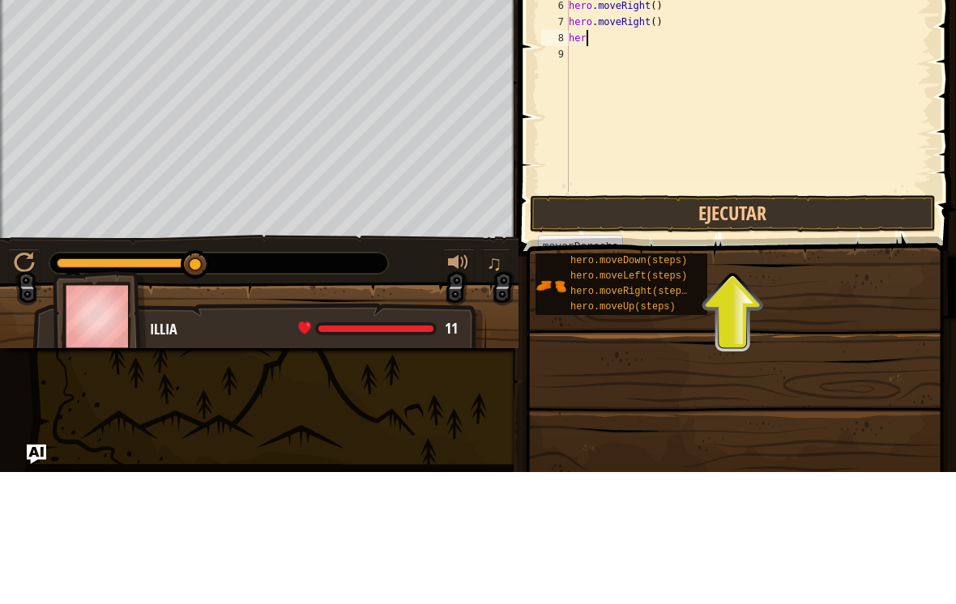
scroll to position [17, 40]
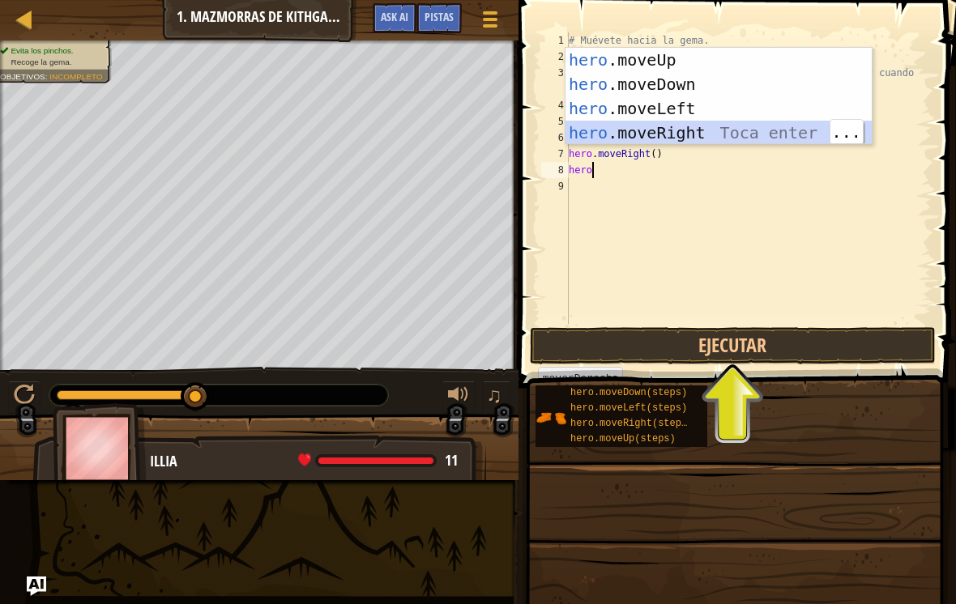
click at [762, 126] on div "hero .moveUp Toca enter hero .moveDown Toca enter hero .moveLeft Toca enter her…" at bounding box center [718, 121] width 306 height 146
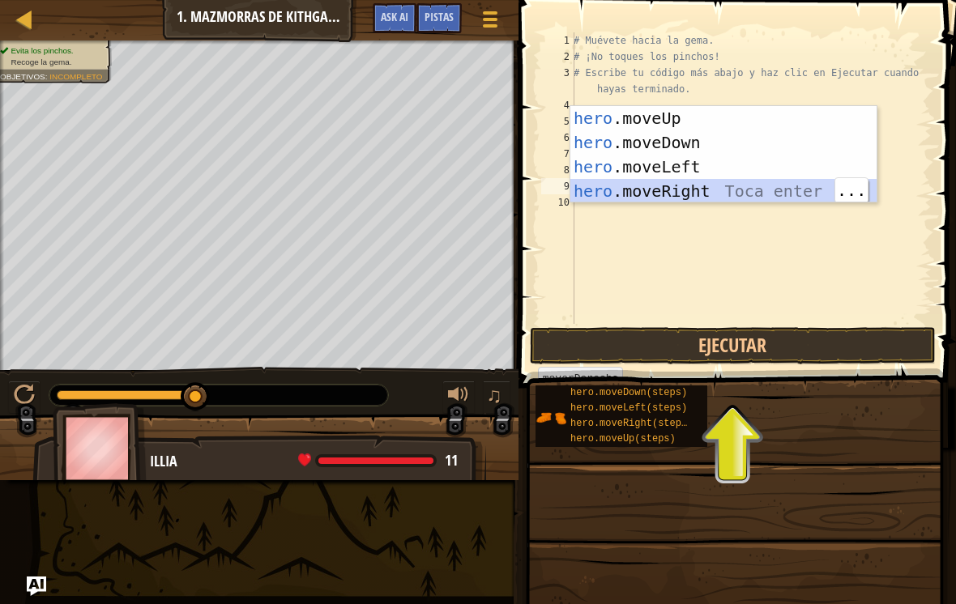
click at [751, 194] on div "hero .moveUp Toca enter hero .moveDown Toca enter hero .moveLeft Toca enter her…" at bounding box center [723, 179] width 306 height 146
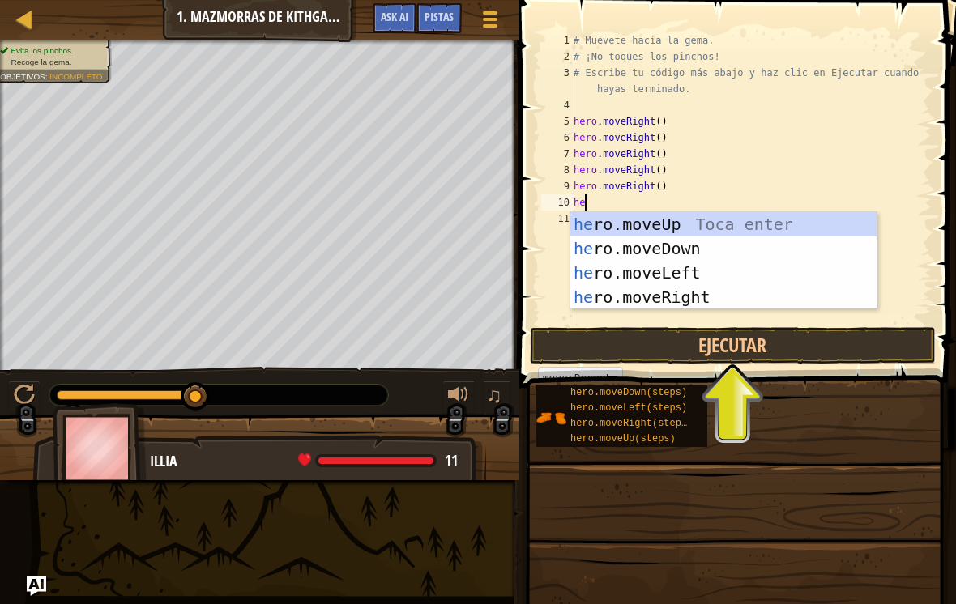
scroll to position [17, 34]
click at [434, 7] on div "Pistas" at bounding box center [438, 18] width 45 height 30
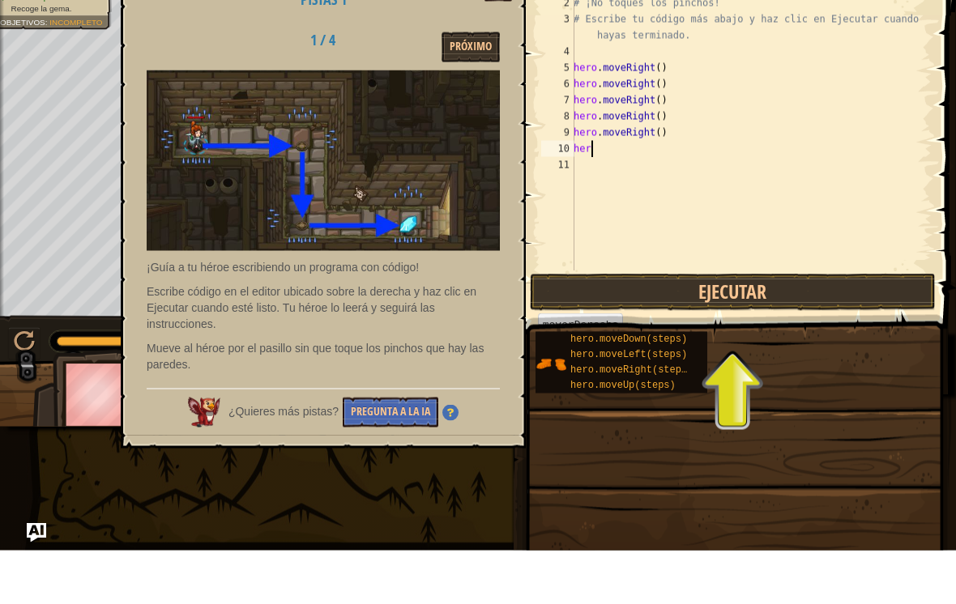
click at [485, 86] on button "Próximo" at bounding box center [470, 101] width 58 height 30
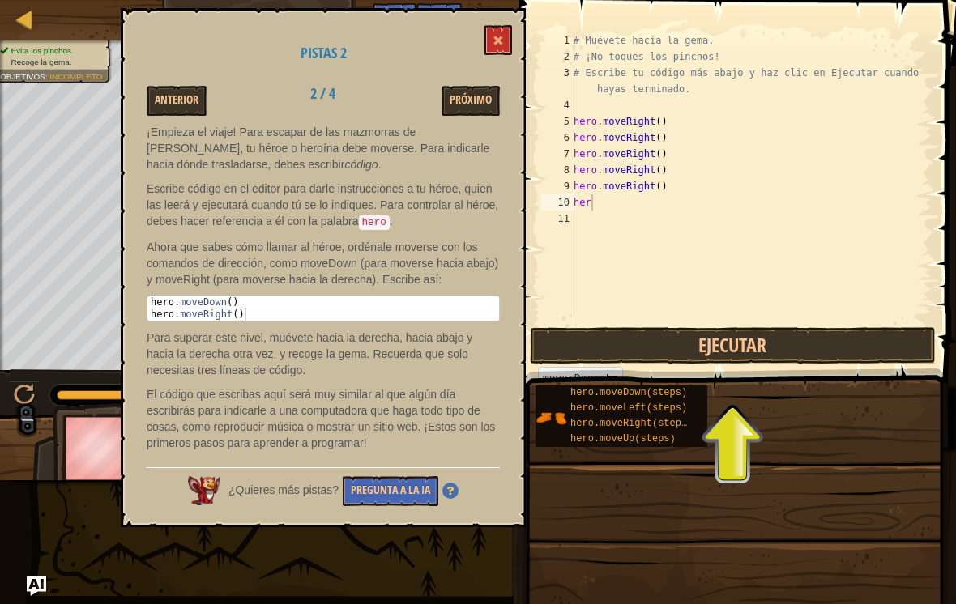
click at [489, 48] on button at bounding box center [498, 40] width 28 height 30
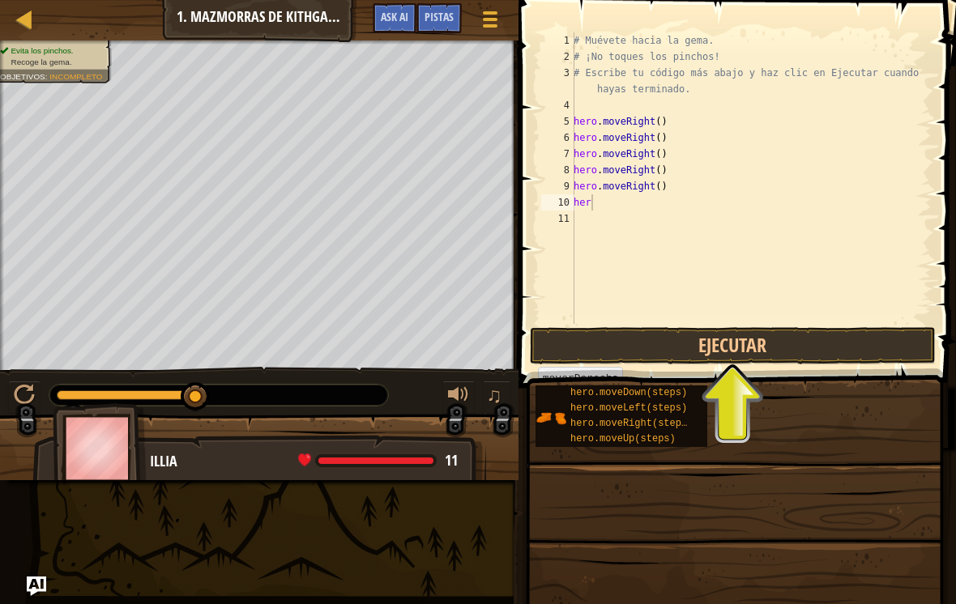
click at [811, 338] on button "Ejecutar" at bounding box center [733, 345] width 406 height 37
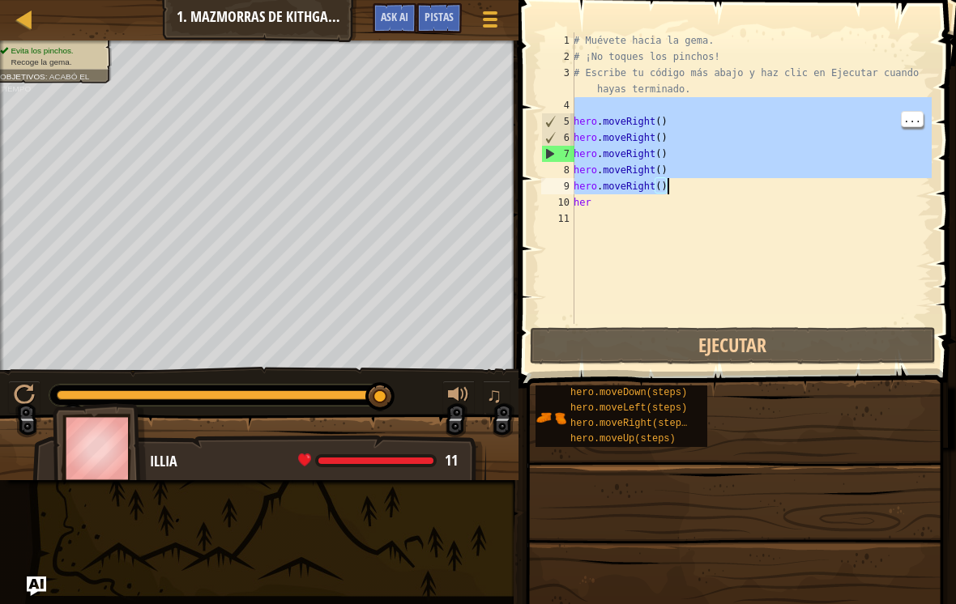
scroll to position [0, 49]
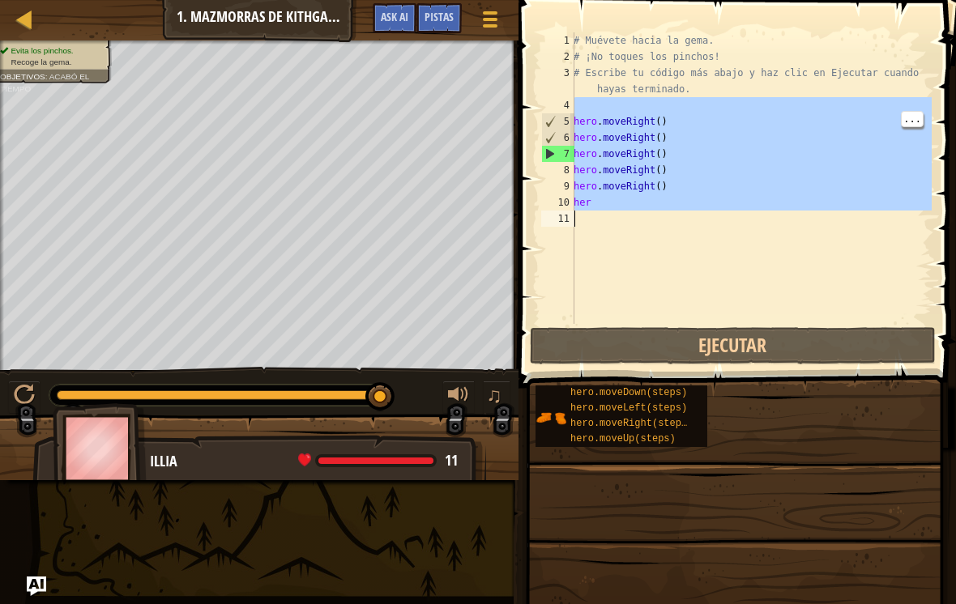
click at [756, 117] on div "# Muévete hacia la gema. # ¡No toques los pinchos! # Escribe tu código más abaj…" at bounding box center [750, 194] width 361 height 324
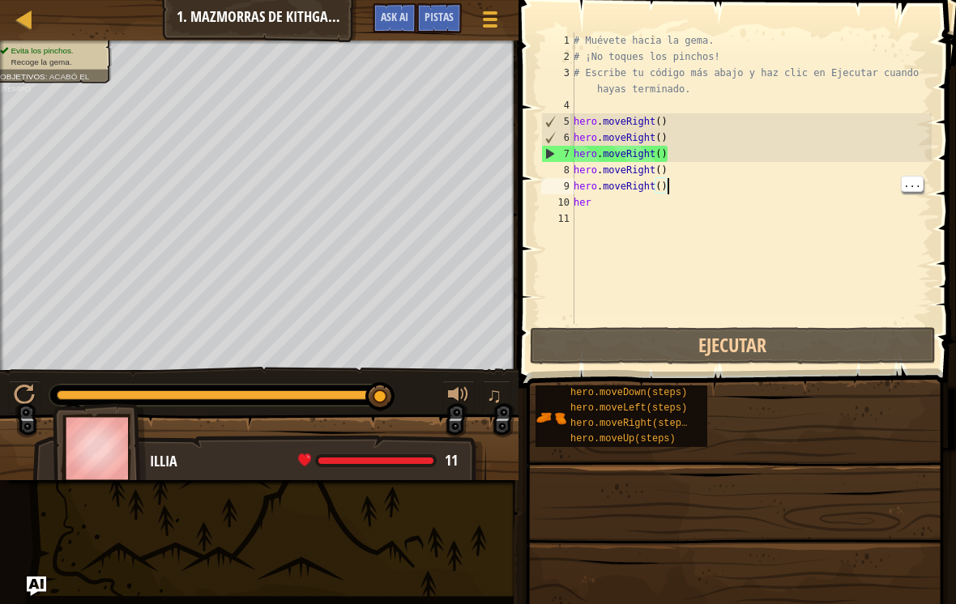
click at [680, 181] on div "# Muévete hacia la gema. # ¡No toques los pinchos! # Escribe tu código más abaj…" at bounding box center [750, 194] width 361 height 324
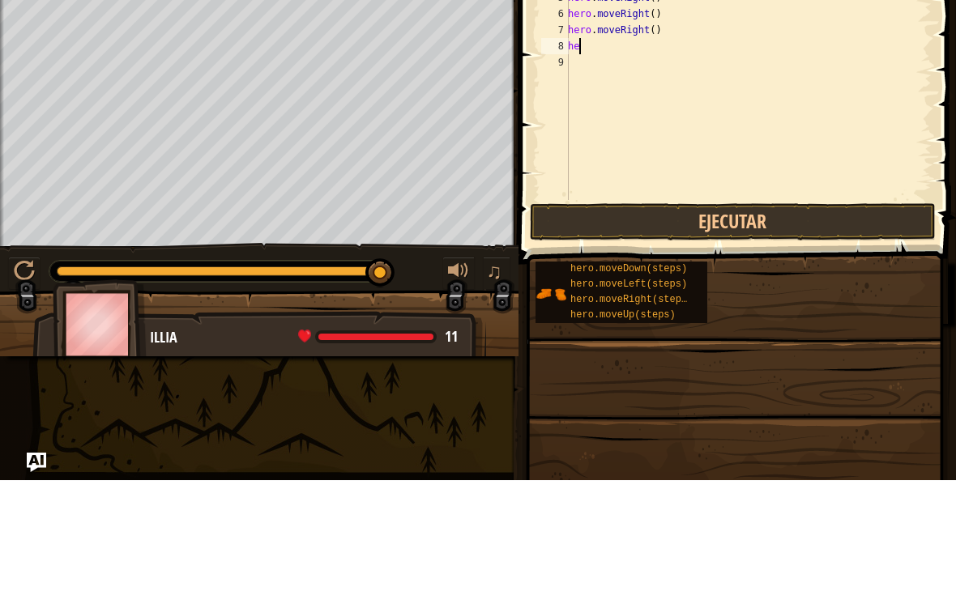
scroll to position [17, 28]
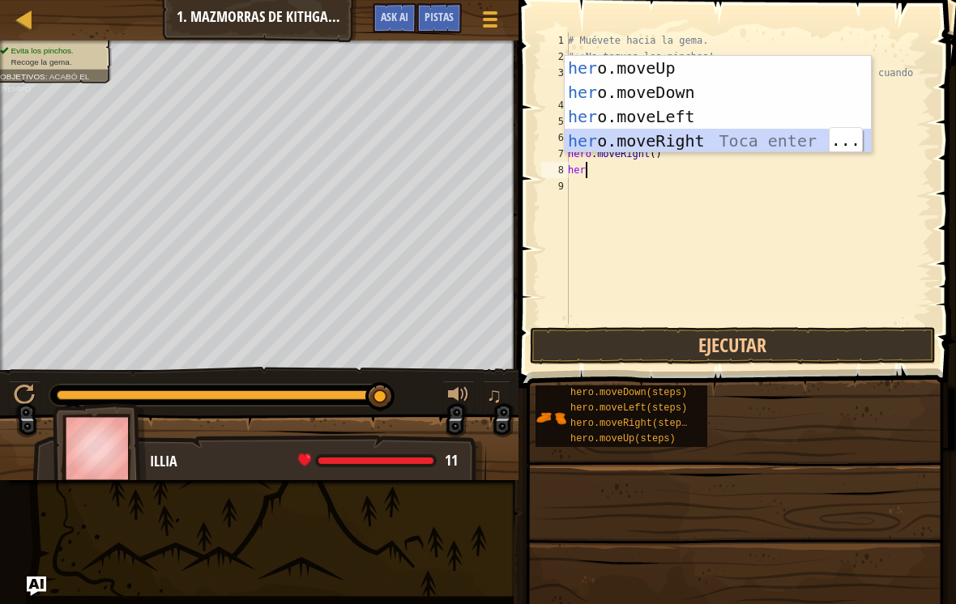
click at [763, 141] on div "her o.moveUp Toca enter her o.moveDown Toca enter her o.moveLeft [PERSON_NAME] …" at bounding box center [717, 129] width 306 height 146
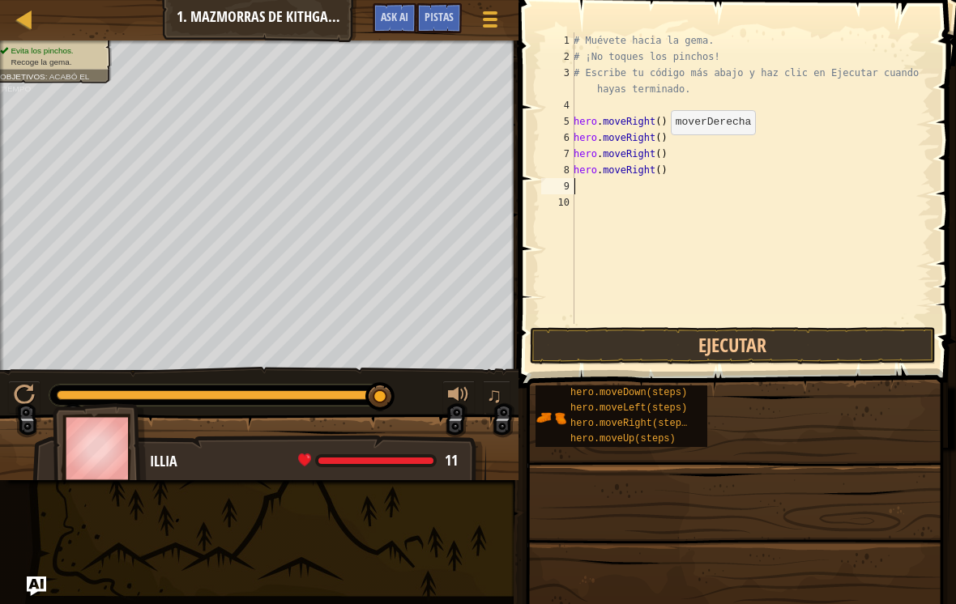
click at [709, 117] on div "# Muévete hacia la gema. # ¡No toques los pinchos! # Escribe tu código más abaj…" at bounding box center [750, 194] width 361 height 324
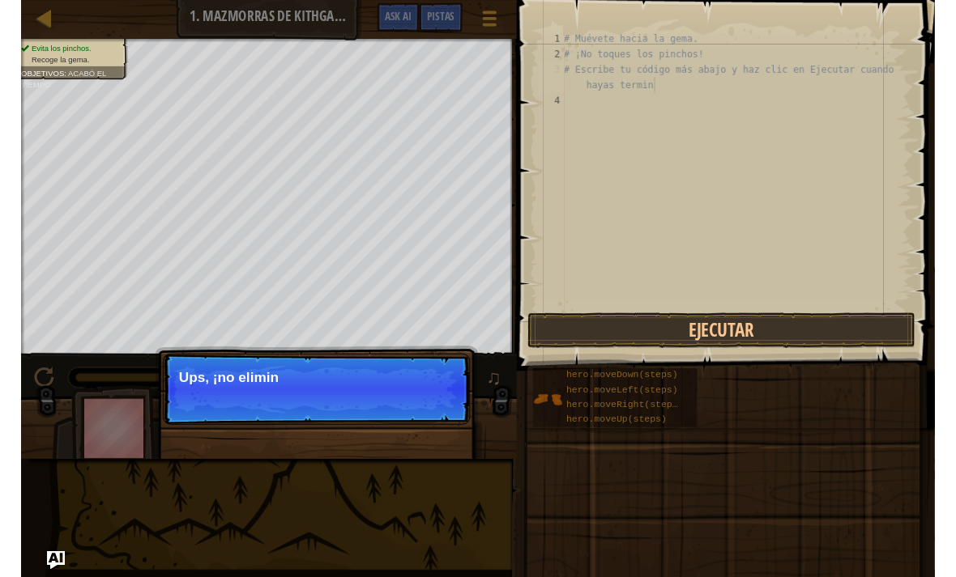
scroll to position [0, 0]
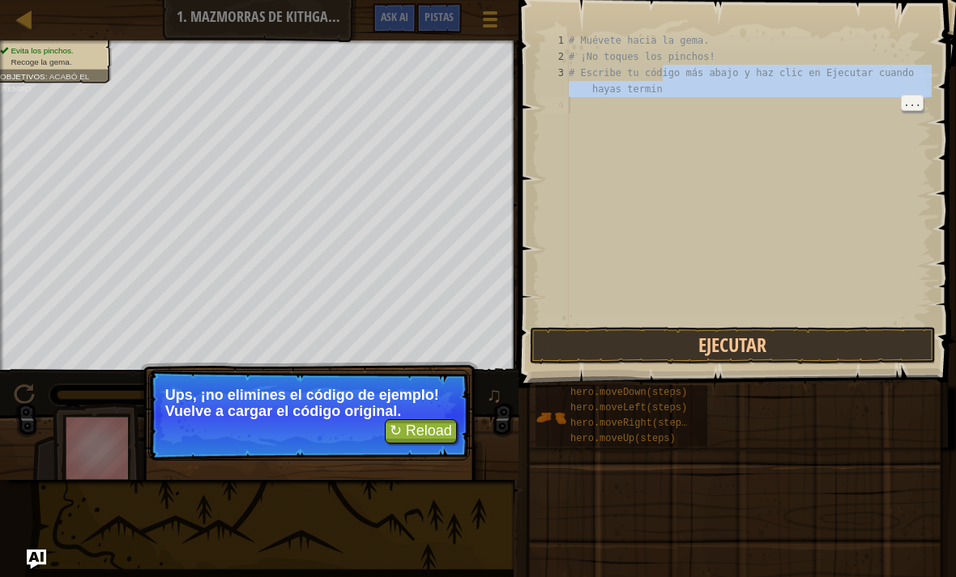
click at [435, 426] on button "↻ Reload" at bounding box center [421, 431] width 72 height 24
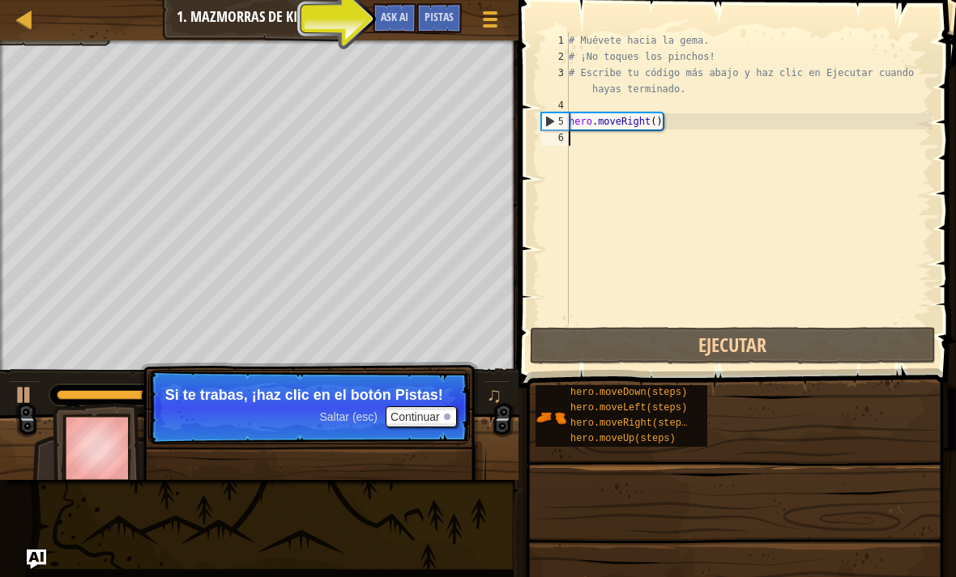
click at [456, 19] on div "Pistas" at bounding box center [438, 18] width 45 height 30
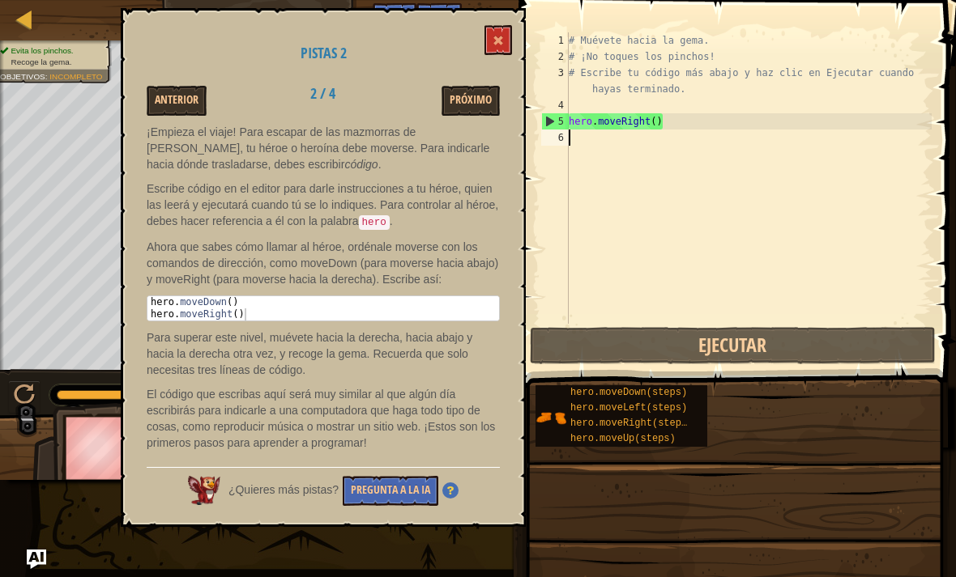
click at [505, 36] on button at bounding box center [498, 40] width 28 height 30
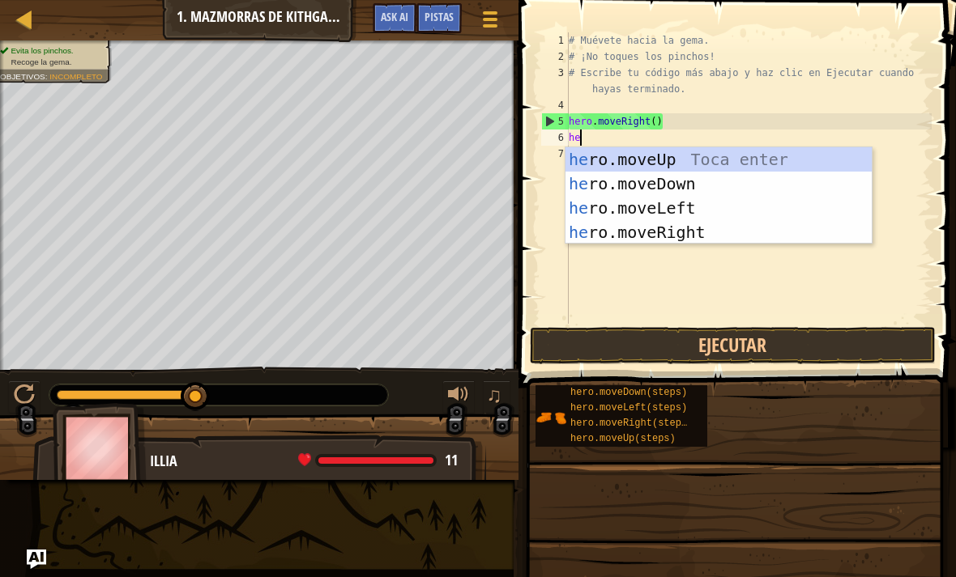
scroll to position [17, 28]
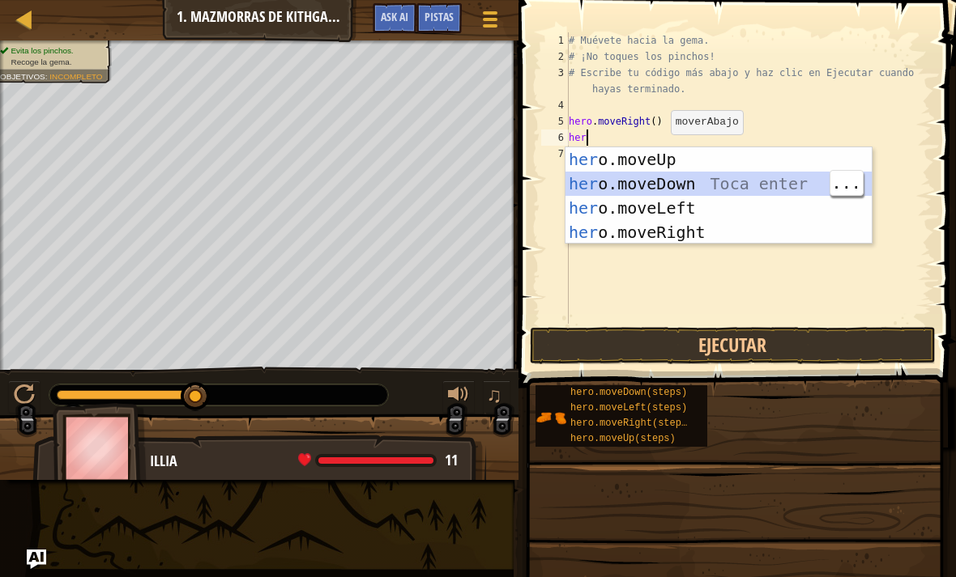
click at [715, 159] on div "her o.moveUp Toca enter her o.moveDown Toca enter her o.moveLeft [PERSON_NAME] …" at bounding box center [718, 220] width 306 height 146
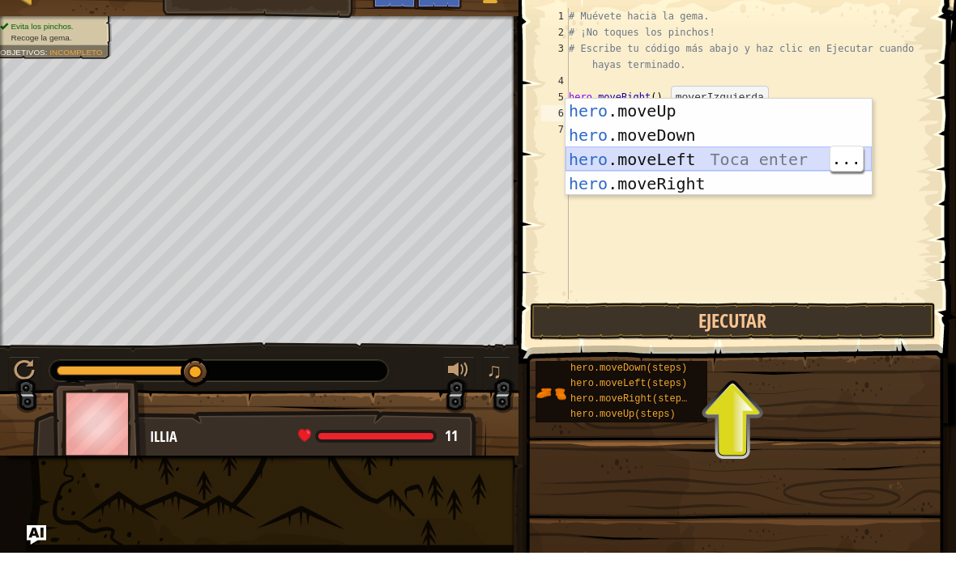
click at [777, 160] on div "hero .moveUp Toca enter hero .moveDown Toca enter hero .moveLeft Toca enter her…" at bounding box center [718, 196] width 306 height 146
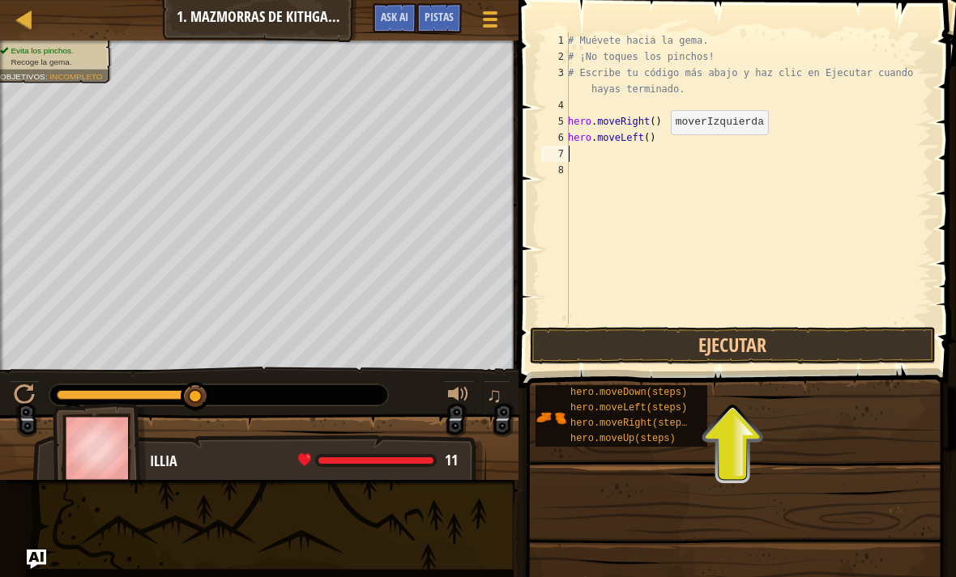
click at [719, 126] on div "# Muévete hacia la gema. # ¡No toques los pinchos! # Escribe tu código más abaj…" at bounding box center [747, 194] width 367 height 324
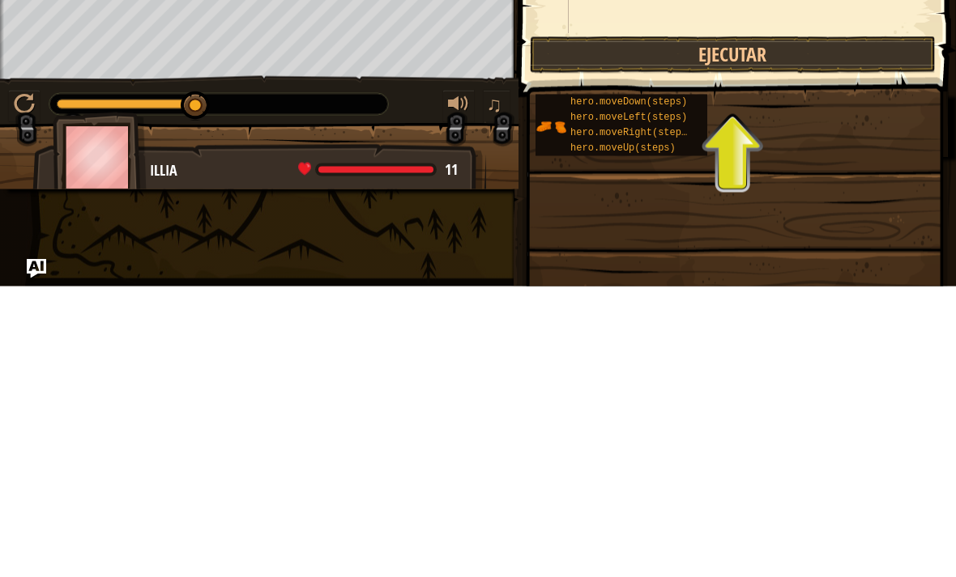
click at [788, 327] on button "Ejecutar" at bounding box center [733, 345] width 406 height 37
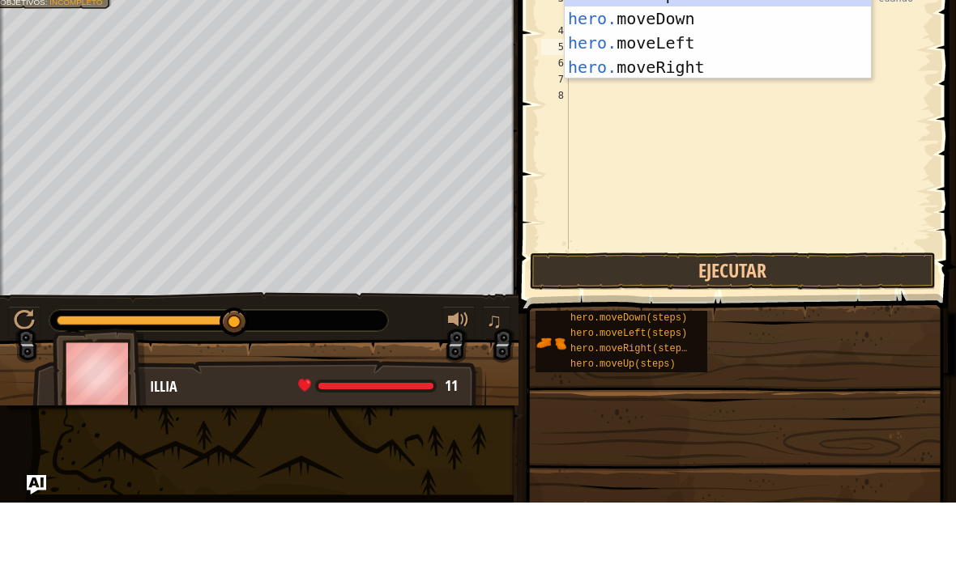
scroll to position [17, 22]
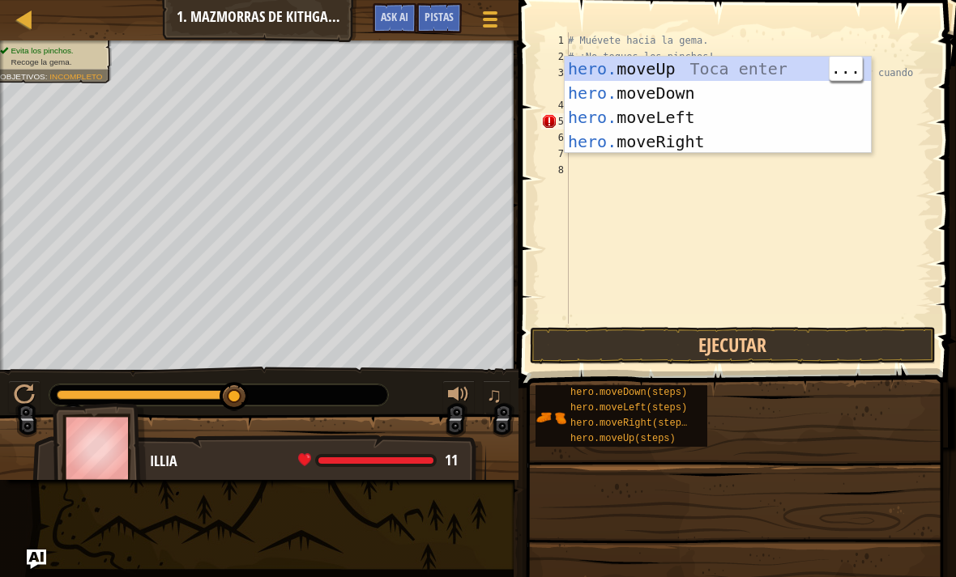
type textarea "abcde fg"
click at [749, 9] on span at bounding box center [738, 171] width 450 height 436
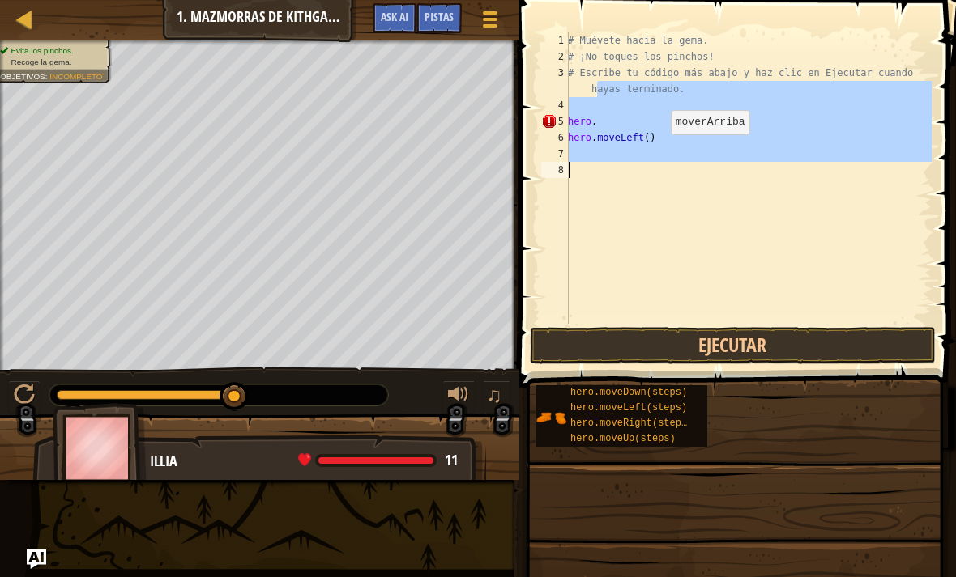
scroll to position [0, 43]
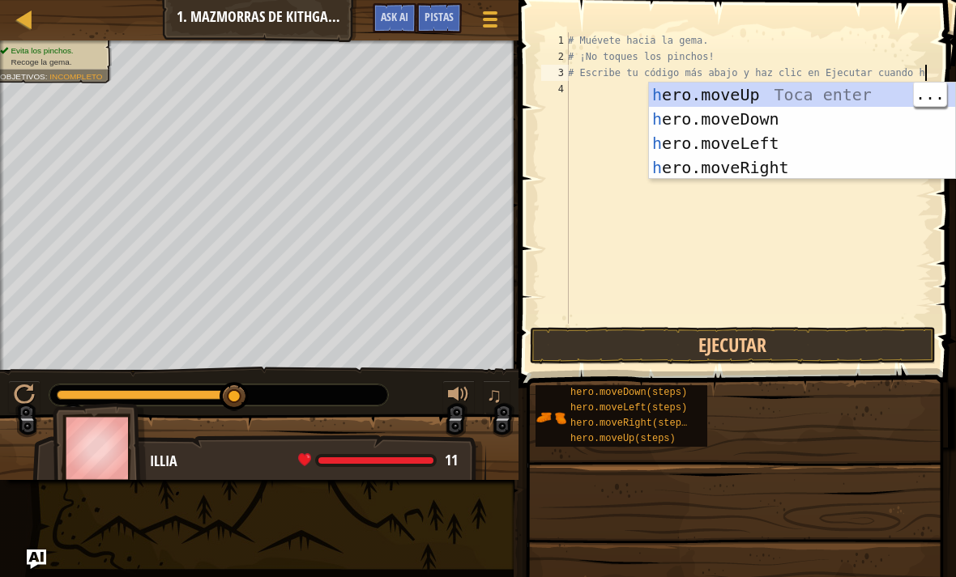
click at [803, 92] on div "h ero.moveUp Toca enter h ero.moveDown Toca enter h ero.moveLeft Toca enter h e…" at bounding box center [802, 156] width 306 height 146
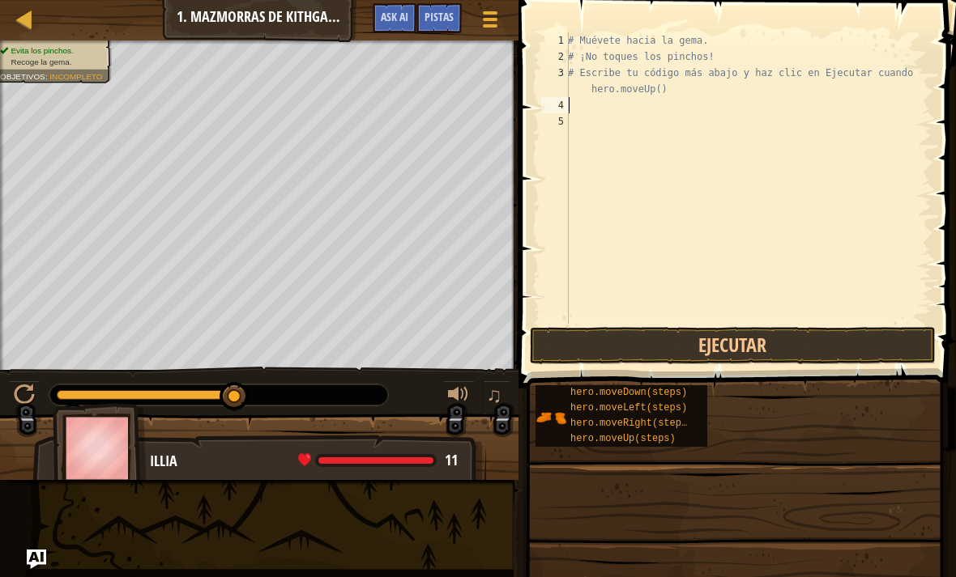
click at [725, 117] on div "# Muévete hacia la gema. # ¡No toques los pinchos! # Escribe tu código más abaj…" at bounding box center [747, 194] width 367 height 324
